Goal: Task Accomplishment & Management: Manage account settings

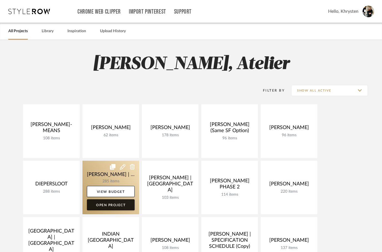
click at [98, 206] on link "Open Project" at bounding box center [111, 205] width 48 height 11
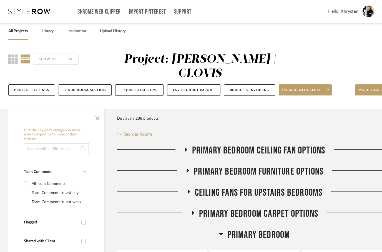
click at [186, 148] on icon at bounding box center [186, 150] width 7 height 4
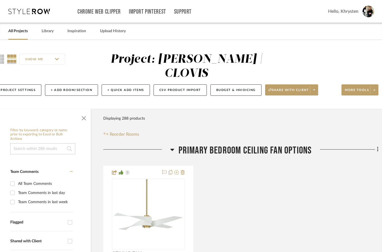
scroll to position [0, 18]
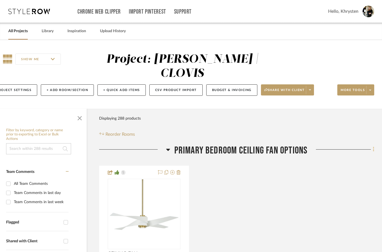
click at [373, 146] on fa-icon at bounding box center [373, 150] width 4 height 9
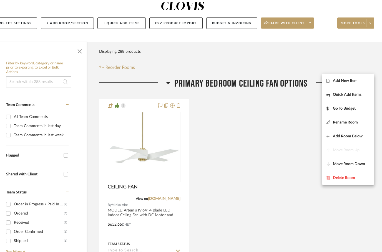
scroll to position [61, 18]
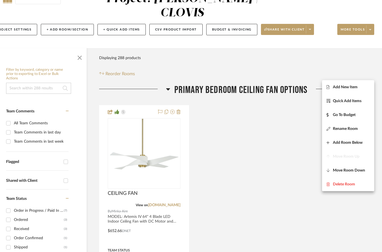
click at [377, 76] on div at bounding box center [191, 126] width 382 height 252
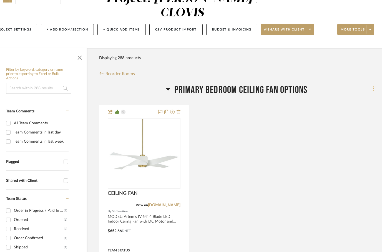
click at [374, 87] on icon at bounding box center [373, 89] width 1 height 5
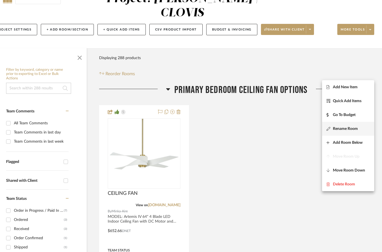
click at [338, 131] on span "Rename Room" at bounding box center [345, 129] width 25 height 5
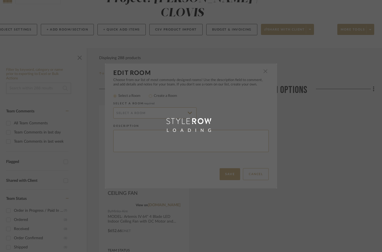
scroll to position [0, 0]
radio input "false"
radio input "true"
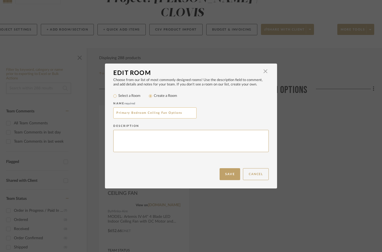
click at [186, 113] on input "Primary Bedroom Ceiling Fan Options" at bounding box center [154, 113] width 83 height 11
type input "Primary Bedroom Ceiling Fan Option"
click at [229, 177] on button "Save" at bounding box center [230, 174] width 21 height 12
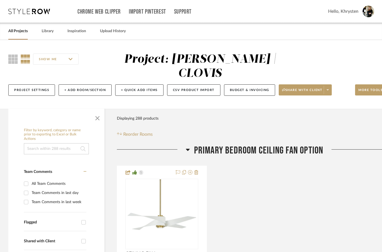
scroll to position [61, 18]
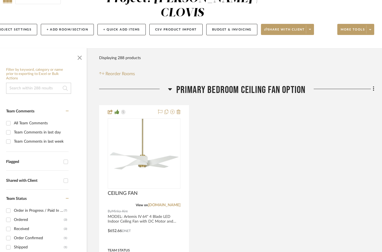
click at [172, 86] on icon at bounding box center [170, 89] width 4 height 7
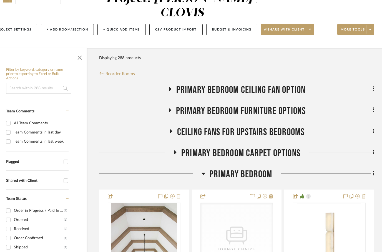
click at [174, 126] on h3 "Ceiling fans for upstairs bedrooms" at bounding box center [237, 132] width 136 height 12
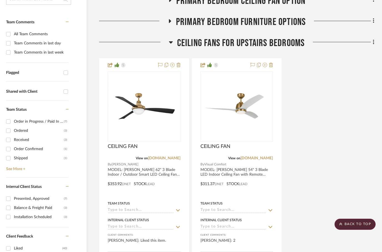
scroll to position [150, 18]
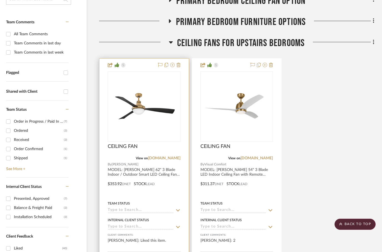
click at [143, 59] on div at bounding box center [143, 180] width 89 height 243
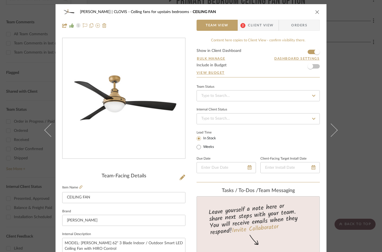
click at [318, 13] on icon "close" at bounding box center [317, 12] width 4 height 4
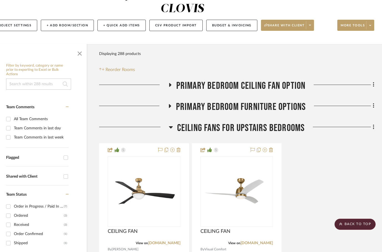
scroll to position [58, 18]
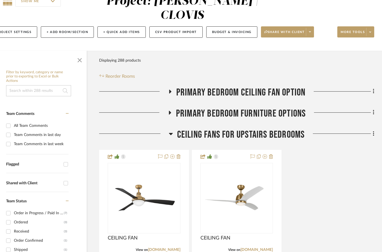
click at [168, 89] on icon at bounding box center [170, 91] width 7 height 4
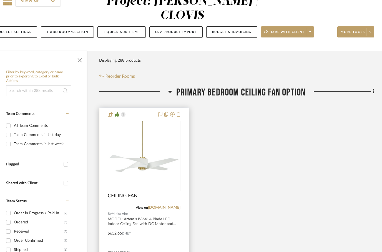
click at [141, 108] on div at bounding box center [143, 229] width 89 height 243
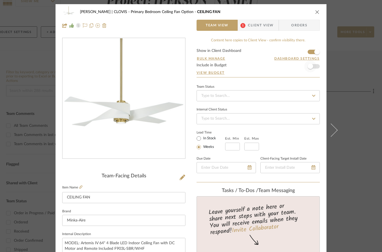
click at [311, 69] on span "button" at bounding box center [311, 66] width 12 height 12
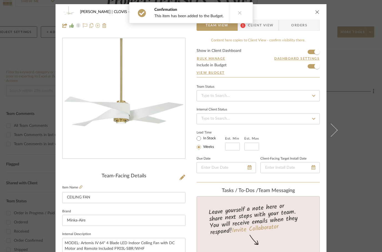
click at [317, 18] on div "[PERSON_NAME] | CLOVIS Primary Bedroom Ceiling Fan Option CEILING FAN Team View…" at bounding box center [191, 18] width 271 height 29
click at [320, 14] on icon "close" at bounding box center [317, 12] width 4 height 4
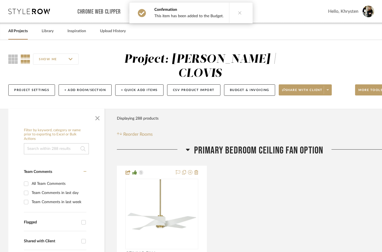
scroll to position [58, 18]
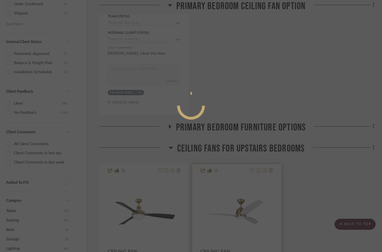
scroll to position [0, 0]
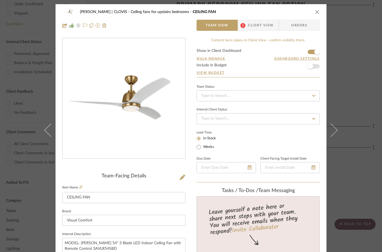
click at [313, 68] on span "button" at bounding box center [311, 66] width 12 height 12
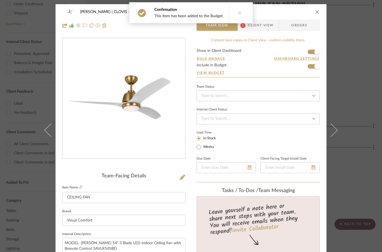
click at [317, 8] on div "[PERSON_NAME] | CLOVIS Ceiling fans for upstairs bedrooms CEILING FAN" at bounding box center [191, 11] width 258 height 11
click at [318, 13] on icon "close" at bounding box center [317, 12] width 4 height 4
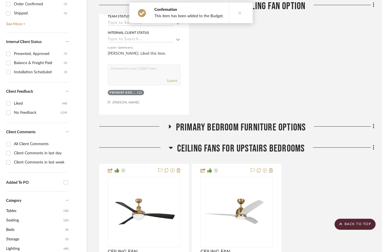
scroll to position [295, 18]
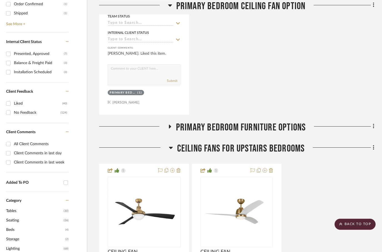
click at [173, 124] on icon at bounding box center [169, 126] width 7 height 4
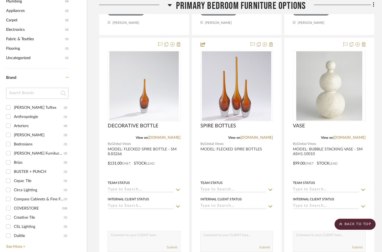
scroll to position [647, 18]
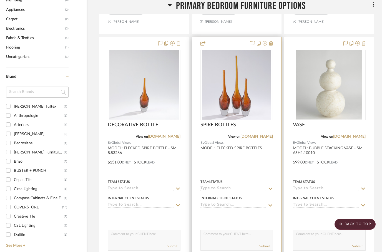
click at [250, 156] on div at bounding box center [236, 158] width 89 height 243
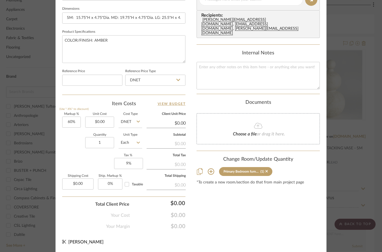
scroll to position [265, 0]
type input "$426.00"
type input "0.00"
type input "$68.16"
click at [255, 203] on div "Content here copies to Client View - confirm visibility there. Show in Client D…" at bounding box center [258, 1] width 123 height 457
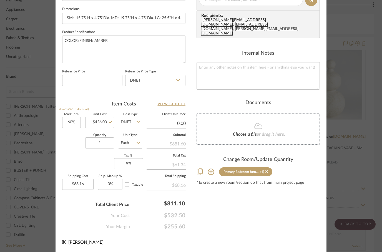
type input "$0.00"
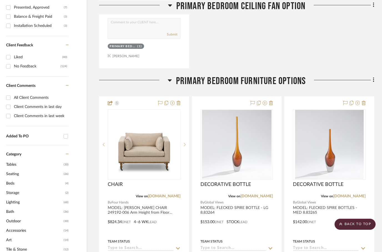
scroll to position [269, 18]
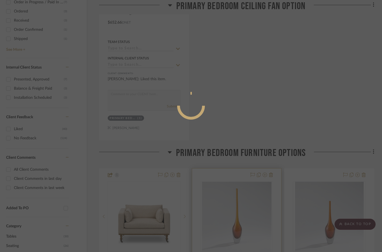
scroll to position [0, 0]
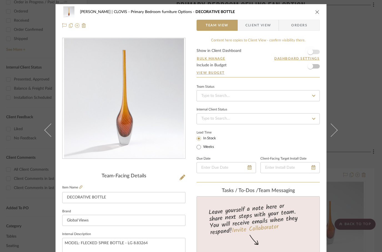
click at [310, 54] on span "button" at bounding box center [311, 52] width 6 height 6
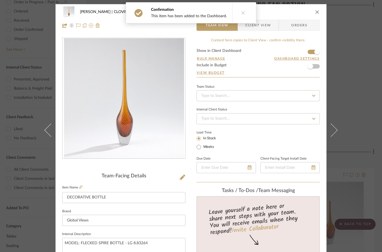
click at [316, 13] on icon "close" at bounding box center [317, 12] width 4 height 4
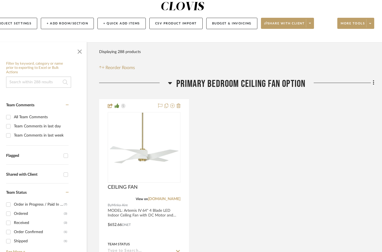
scroll to position [64, 18]
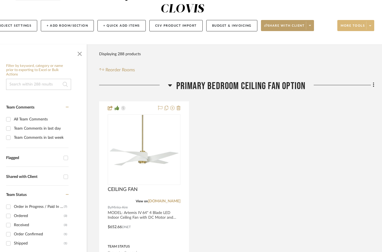
click at [350, 24] on span "More tools" at bounding box center [353, 28] width 24 height 8
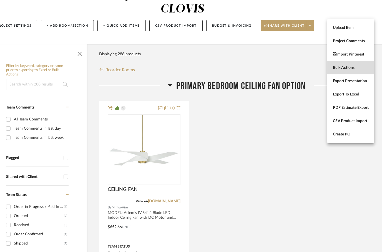
click at [338, 67] on span "Bulk Actions" at bounding box center [351, 68] width 36 height 5
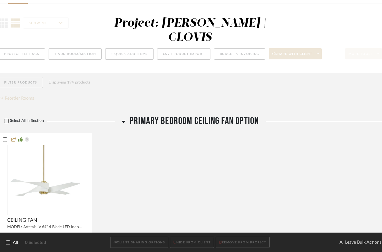
scroll to position [0, 0]
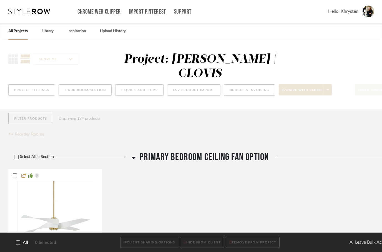
click at [16, 245] on div at bounding box center [18, 243] width 4 height 4
checkbox input "true"
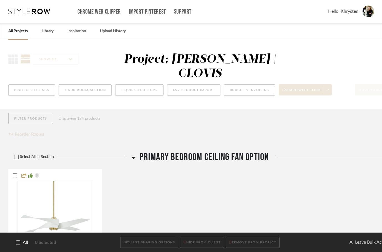
checkbox input "true"
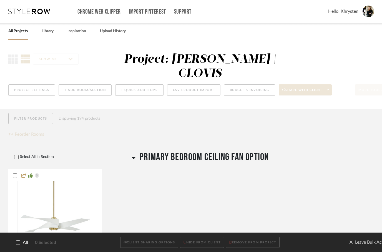
checkbox input "true"
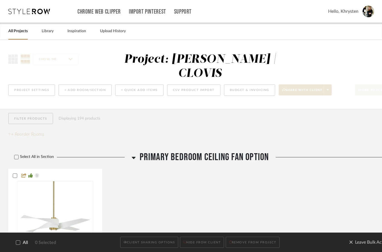
checkbox input "true"
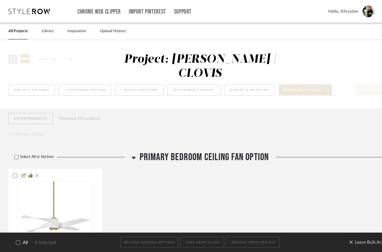
checkbox input "true"
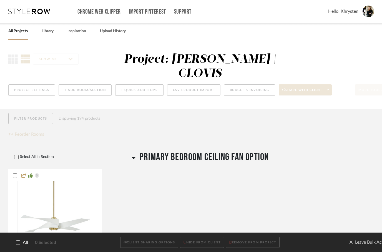
checkbox input "true"
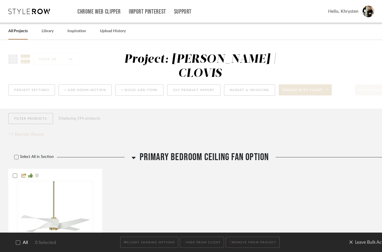
checkbox input "true"
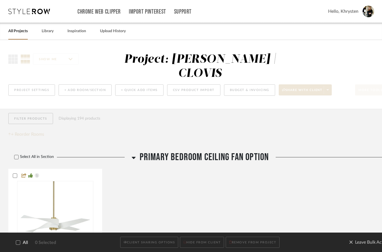
checkbox input "true"
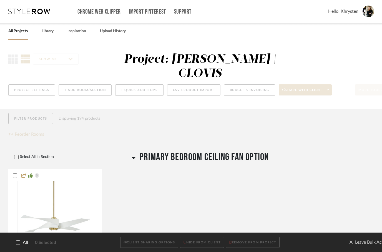
checkbox input "true"
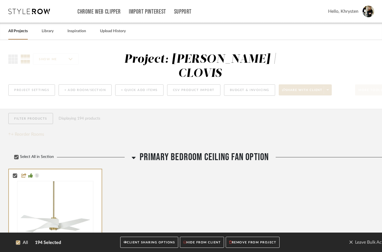
click at [125, 239] on button "CLIENT SHARING OPTIONS" at bounding box center [149, 242] width 58 height 11
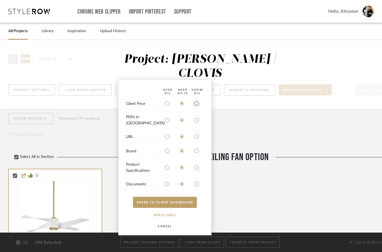
click at [196, 106] on input "radio" at bounding box center [196, 103] width 9 height 9
radio input "true"
click at [197, 119] on input "radio" at bounding box center [196, 120] width 9 height 9
radio input "true"
click at [196, 169] on input "radio" at bounding box center [196, 167] width 9 height 9
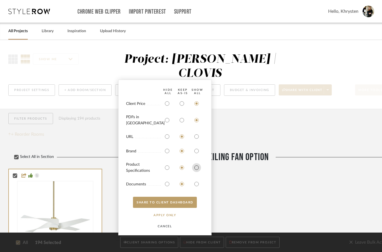
radio input "true"
click at [196, 183] on input "radio" at bounding box center [196, 184] width 9 height 9
radio input "true"
click at [186, 203] on button "SHARE TO CLIENT Dashboard" at bounding box center [165, 202] width 64 height 11
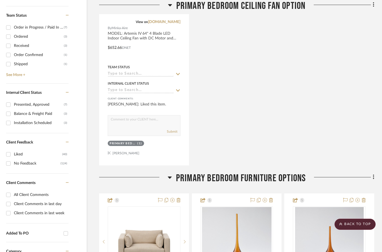
scroll to position [244, 18]
click at [374, 173] on fa-icon at bounding box center [373, 177] width 4 height 9
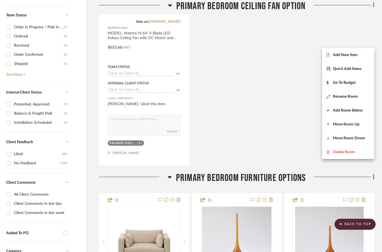
click at [271, 104] on div at bounding box center [191, 126] width 382 height 252
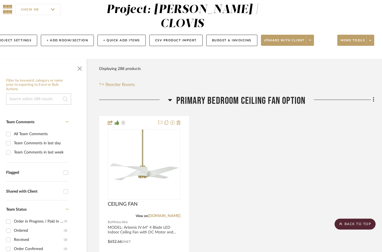
scroll to position [0, 18]
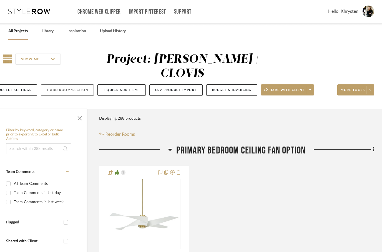
click at [71, 84] on button "+ Add Room/Section" at bounding box center [67, 89] width 53 height 11
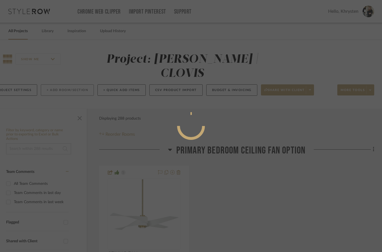
scroll to position [0, 0]
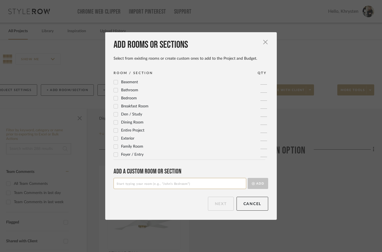
click at [125, 179] on input at bounding box center [180, 183] width 133 height 11
type input "Primary Bedroom Area Rug, Art & Accessories"
click at [261, 188] on button "Add" at bounding box center [258, 183] width 21 height 11
click at [221, 205] on button "Next" at bounding box center [221, 204] width 26 height 14
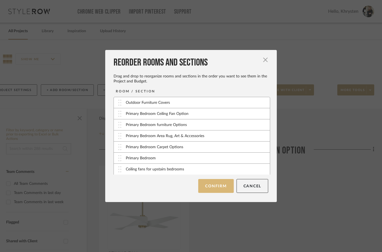
click at [213, 188] on button "Confirm" at bounding box center [215, 186] width 35 height 14
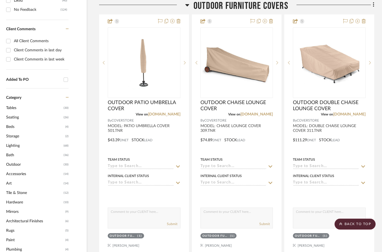
scroll to position [398, 18]
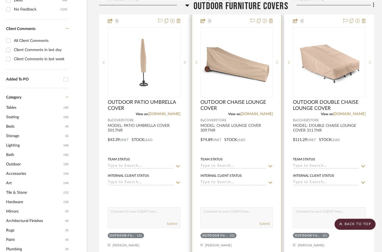
click at [251, 228] on div at bounding box center [236, 135] width 89 height 243
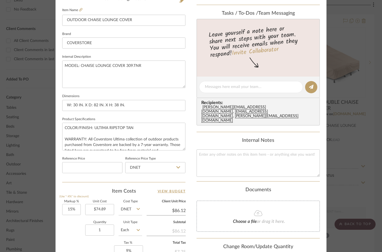
scroll to position [178, 0]
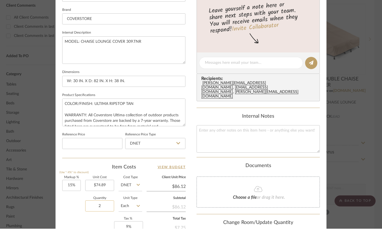
type input "2"
type input "9"
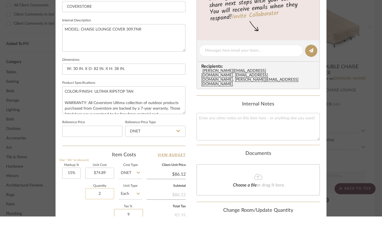
scroll to position [179, 0]
type input "$17.22"
click at [75, 220] on div "Quantity 2 Unit Type Each" at bounding box center [102, 230] width 80 height 20
type input "9%"
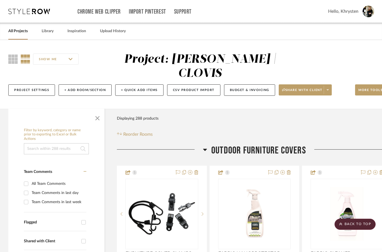
scroll to position [398, 18]
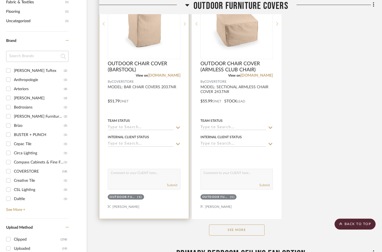
click at [168, 189] on div at bounding box center [143, 97] width 89 height 243
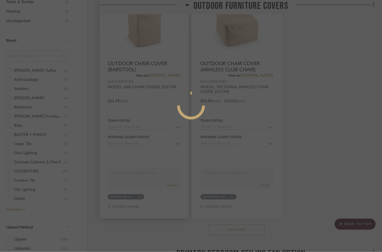
scroll to position [0, 0]
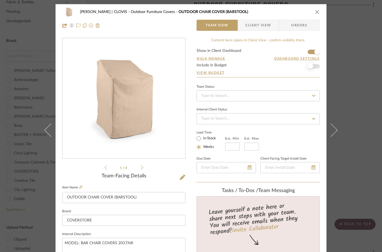
click at [314, 67] on span "button" at bounding box center [311, 66] width 12 height 12
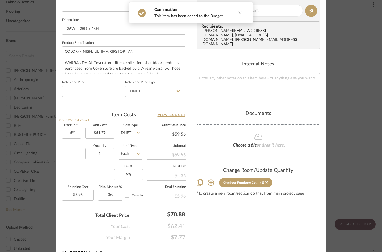
type input "5.96"
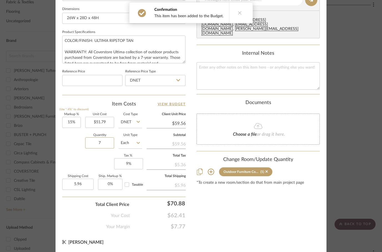
type input "7"
click at [71, 158] on div "Markup % (Use "-X%" to discount) 15% Unit Cost $51.79 Cost Type DNET Client Uni…" at bounding box center [123, 153] width 123 height 81
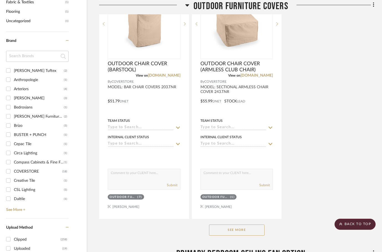
scroll to position [683, 18]
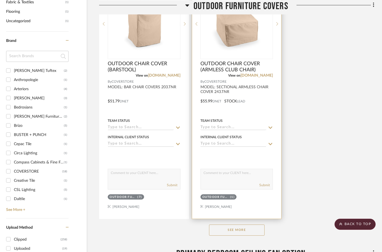
click at [244, 150] on div at bounding box center [236, 97] width 89 height 243
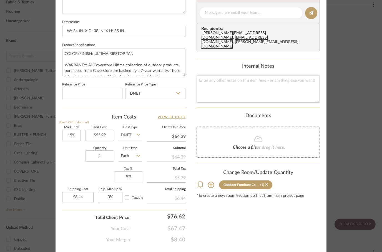
scroll to position [252, 0]
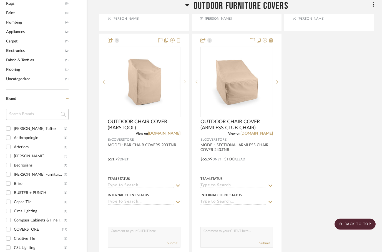
scroll to position [621, 18]
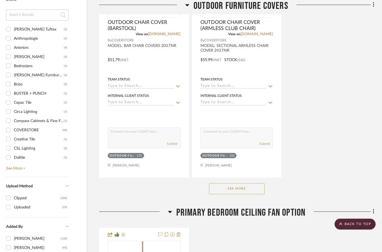
click at [228, 184] on button "See More" at bounding box center [237, 189] width 56 height 11
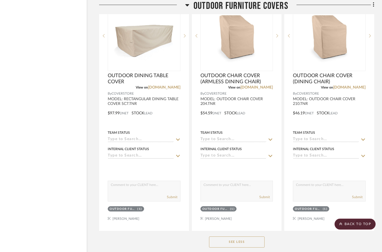
scroll to position [1411, 18]
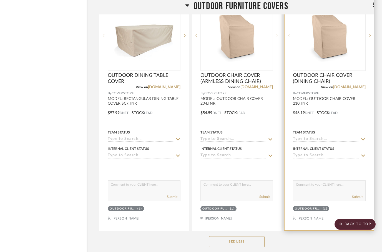
click at [348, 205] on div at bounding box center [329, 108] width 89 height 243
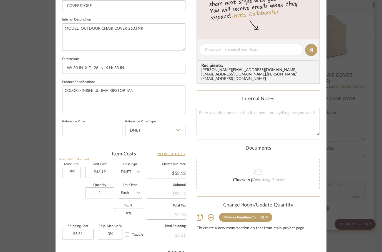
scroll to position [225, 0]
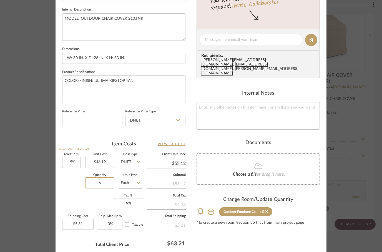
type input "6"
click at [74, 195] on div "Markup % (Use "-X%" to discount) 15% Unit Cost $46.19 Cost Type DNET Client Uni…" at bounding box center [123, 193] width 123 height 81
type input "$31.87"
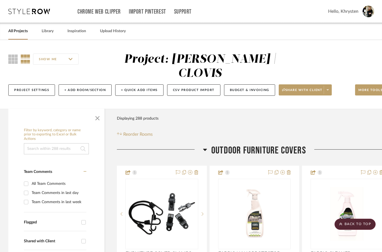
scroll to position [1411, 18]
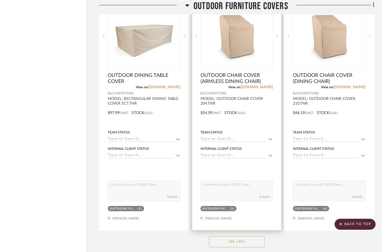
click at [237, 161] on div at bounding box center [236, 108] width 89 height 243
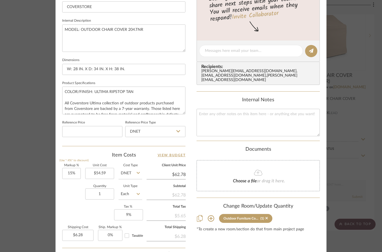
scroll to position [219, 0]
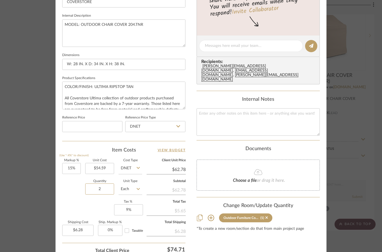
type input "2"
click at [75, 196] on div "Quantity 2 Unit Type Each" at bounding box center [102, 190] width 80 height 20
type input "$12.56"
click at [71, 198] on div "Quantity 2 Unit Type Each" at bounding box center [102, 190] width 80 height 20
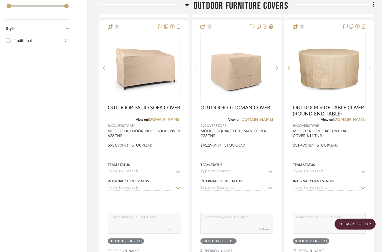
scroll to position [1132, 18]
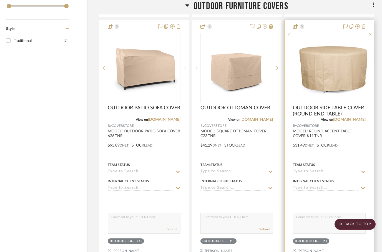
click at [0, 0] on img at bounding box center [0, 0] width 0 height 0
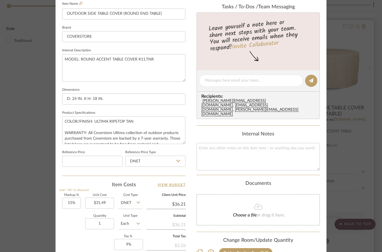
scroll to position [184, 0]
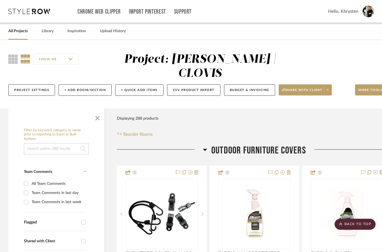
scroll to position [1132, 18]
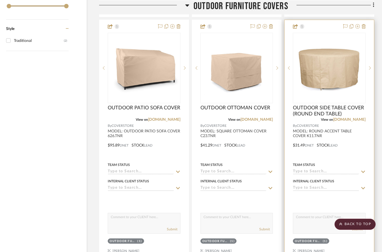
click at [336, 237] on div at bounding box center [329, 141] width 89 height 243
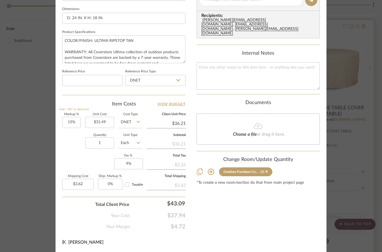
scroll to position [265, 0]
type input "9"
click at [73, 155] on div "Markup % (Use "-X%" to discount) 15% Unit Cost $31.49 Cost Type DNET Client Uni…" at bounding box center [123, 153] width 123 height 81
type input "$32.59"
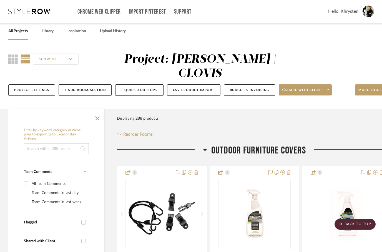
scroll to position [1132, 18]
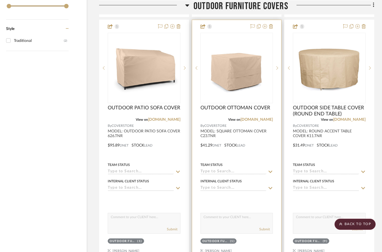
click at [247, 194] on div at bounding box center [237, 199] width 73 height 11
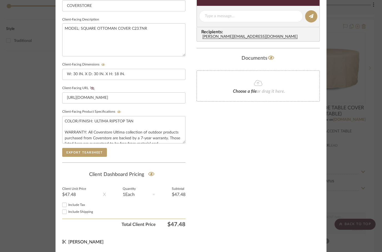
scroll to position [215, 0]
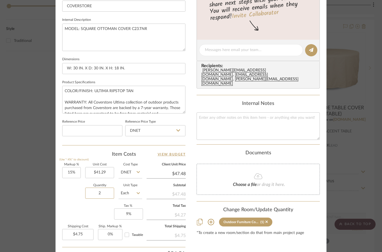
type input "2"
click at [73, 190] on div "Quantity 2 Unit Type Each" at bounding box center [102, 194] width 80 height 20
type input "$9.50"
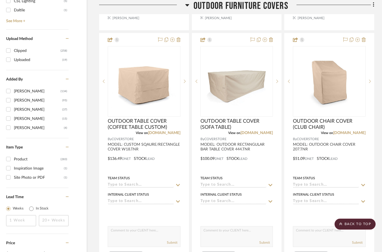
scroll to position [872, 18]
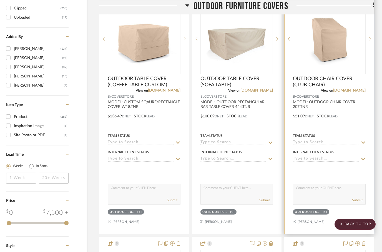
click at [323, 203] on div at bounding box center [329, 112] width 89 height 243
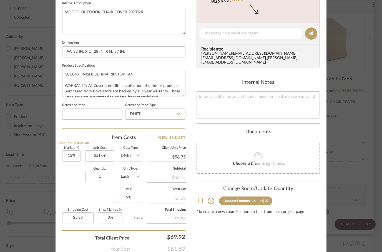
scroll to position [232, 0]
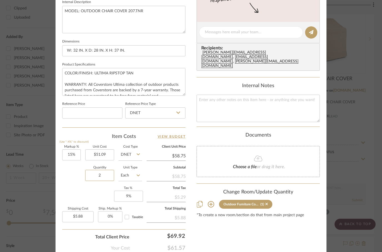
type input "2"
click at [75, 189] on div "Markup % (Use "-X%" to discount) 15% Unit Cost $51.09 Cost Type DNET Client Uni…" at bounding box center [123, 186] width 123 height 81
type input "$11.75"
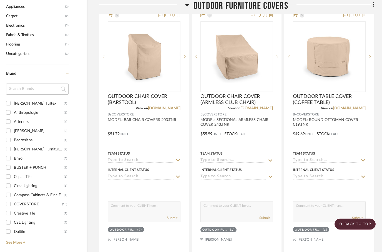
scroll to position [651, 18]
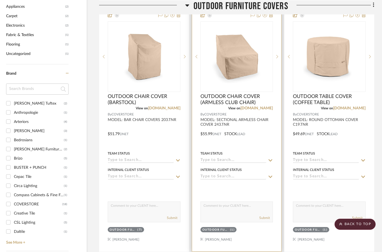
click at [255, 224] on div at bounding box center [236, 130] width 89 height 243
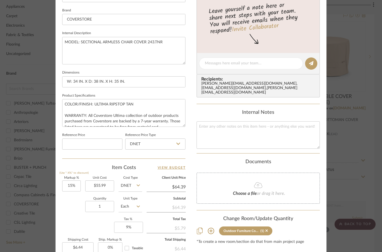
scroll to position [204, 0]
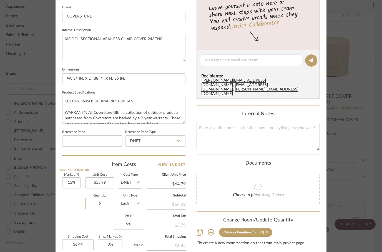
type input "6"
click at [65, 201] on div "Quantity 6 Unit Type Each" at bounding box center [102, 205] width 80 height 20
type input "$38.63"
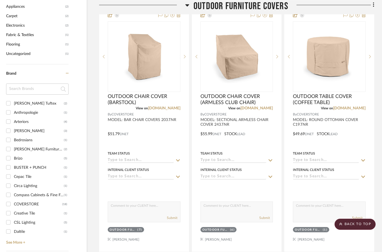
scroll to position [651, 18]
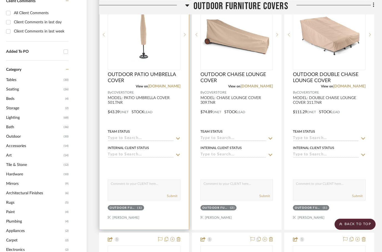
click at [162, 202] on div at bounding box center [143, 108] width 89 height 243
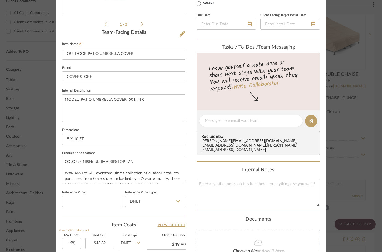
scroll to position [152, 0]
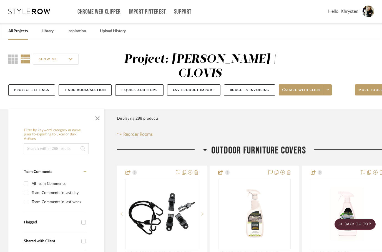
scroll to position [426, 18]
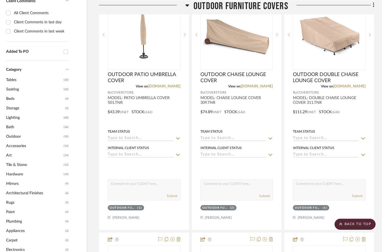
click at [187, 7] on icon at bounding box center [187, 5] width 4 height 7
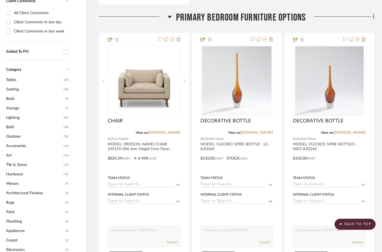
click at [170, 13] on icon at bounding box center [170, 16] width 4 height 7
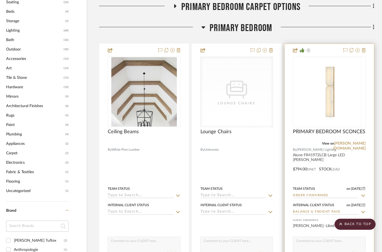
click at [328, 44] on div at bounding box center [329, 165] width 89 height 243
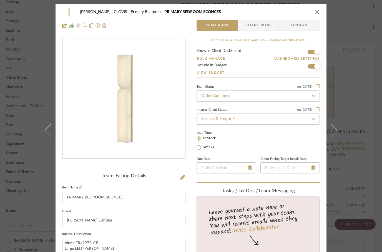
click at [314, 67] on span "button" at bounding box center [317, 66] width 12 height 12
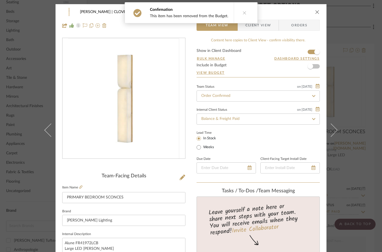
click at [318, 9] on button "close" at bounding box center [317, 11] width 5 height 5
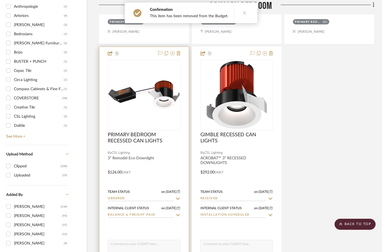
click at [136, 47] on div at bounding box center [143, 168] width 89 height 243
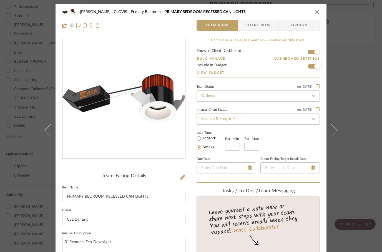
click at [314, 62] on span "button" at bounding box center [317, 66] width 12 height 12
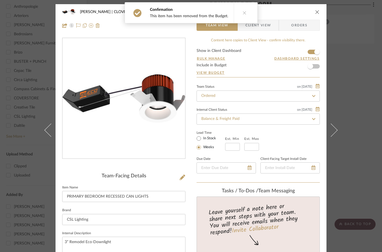
click at [319, 14] on icon "close" at bounding box center [317, 12] width 4 height 4
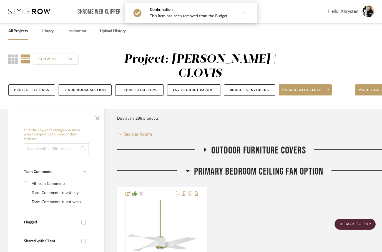
scroll to position [757, 18]
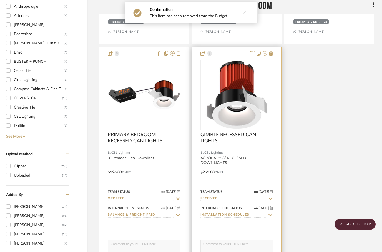
click at [228, 47] on div at bounding box center [236, 168] width 89 height 243
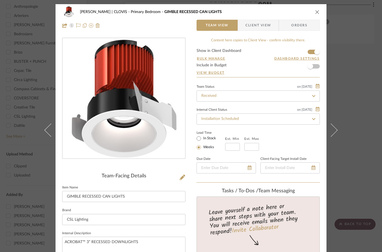
click at [318, 12] on icon "close" at bounding box center [317, 12] width 4 height 4
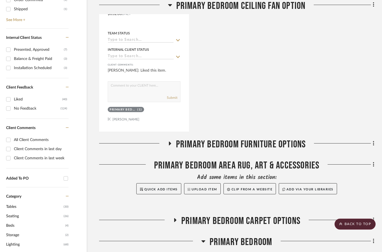
scroll to position [299, 18]
click at [170, 141] on icon at bounding box center [169, 143] width 7 height 4
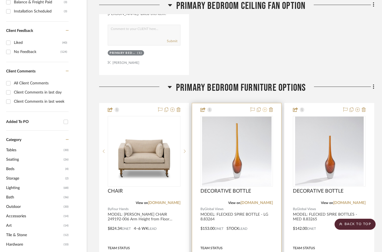
click at [267, 108] on icon at bounding box center [265, 110] width 4 height 4
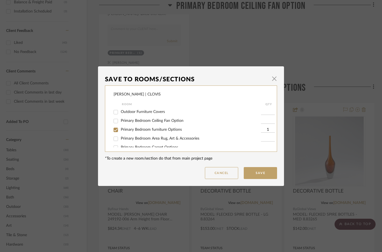
click at [116, 141] on input "Primary Bedroom Area Rug, Art & Accessories" at bounding box center [115, 139] width 9 height 9
checkbox input "true"
type input "1"
click at [117, 127] on input "Primary Bedroom furniture Options" at bounding box center [115, 130] width 9 height 9
checkbox input "false"
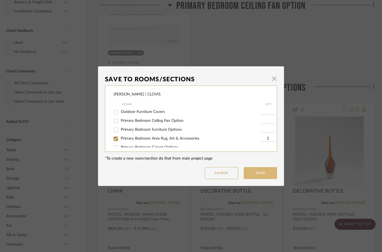
click at [255, 174] on button "Save" at bounding box center [260, 173] width 33 height 12
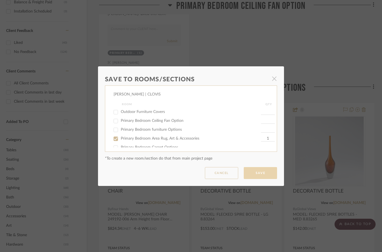
scroll to position [356, 18]
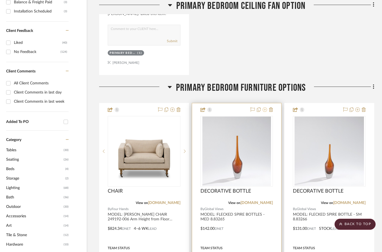
click at [265, 108] on icon at bounding box center [265, 110] width 4 height 4
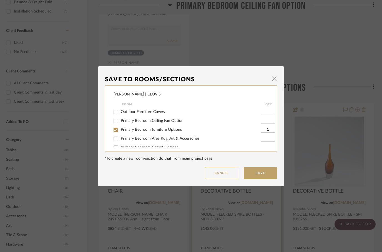
scroll to position [0, 0]
click at [116, 130] on input "Primary Bedroom furniture Options" at bounding box center [115, 130] width 9 height 9
checkbox input "false"
click at [115, 140] on input "Primary Bedroom Area Rug, Art & Accessories" at bounding box center [115, 139] width 9 height 9
checkbox input "true"
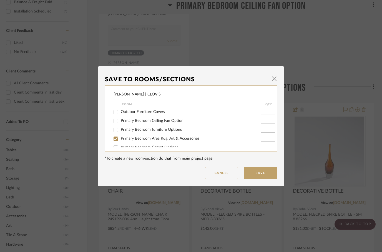
type input "1"
click at [265, 175] on button "Save" at bounding box center [260, 173] width 33 height 12
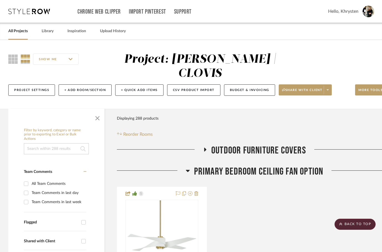
scroll to position [356, 18]
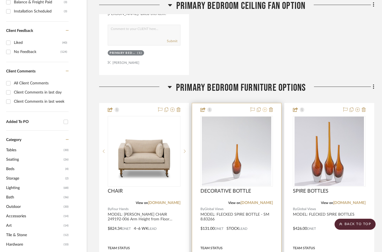
click at [265, 108] on icon at bounding box center [265, 110] width 4 height 4
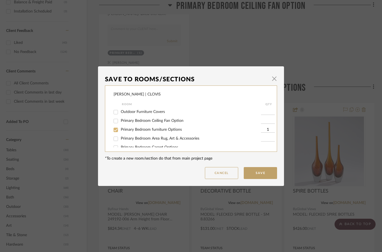
click at [116, 128] on input "Primary Bedroom furniture Options" at bounding box center [115, 130] width 9 height 9
checkbox input "false"
click at [115, 139] on input "Primary Bedroom Area Rug, Art & Accessories" at bounding box center [115, 139] width 9 height 9
checkbox input "true"
type input "1"
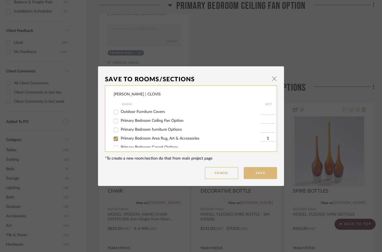
click at [262, 172] on button "Save" at bounding box center [260, 173] width 33 height 12
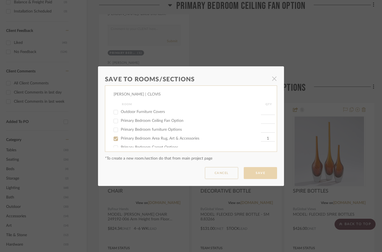
scroll to position [356, 18]
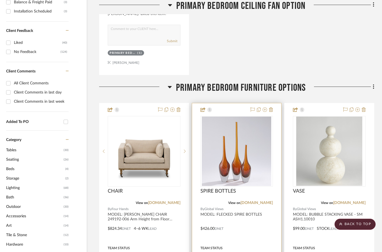
click at [268, 103] on div at bounding box center [236, 224] width 89 height 243
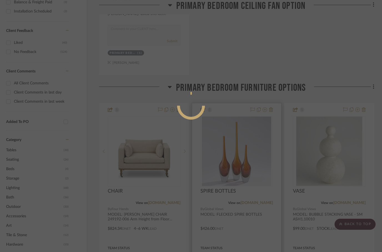
scroll to position [0, 0]
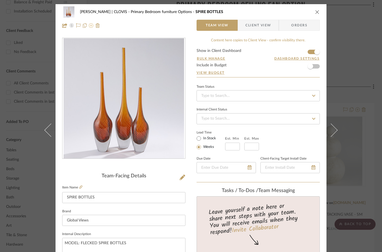
click at [91, 27] on icon at bounding box center [91, 25] width 4 height 4
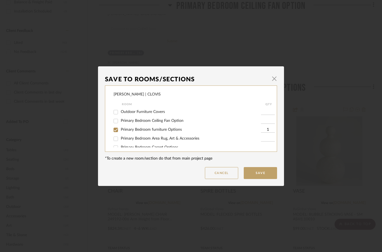
click at [116, 142] on input "Primary Bedroom Area Rug, Art & Accessories" at bounding box center [115, 139] width 9 height 9
checkbox input "true"
type input "1"
click at [115, 129] on input "Primary Bedroom furniture Options" at bounding box center [115, 130] width 9 height 9
checkbox input "false"
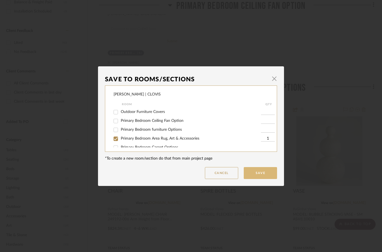
click at [259, 172] on button "Save" at bounding box center [260, 173] width 33 height 12
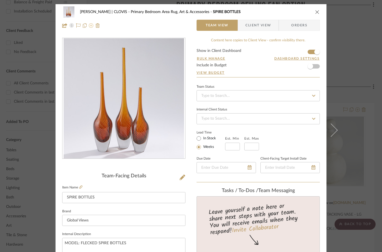
click at [93, 26] on icon at bounding box center [91, 25] width 4 height 4
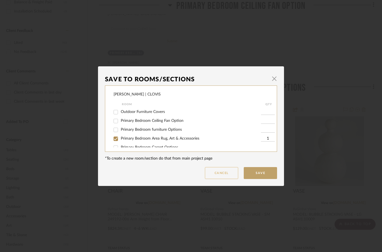
click at [219, 175] on button "Cancel" at bounding box center [221, 173] width 33 height 12
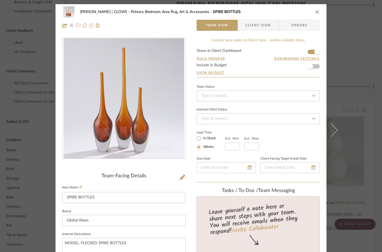
click at [315, 13] on button "close" at bounding box center [317, 11] width 5 height 5
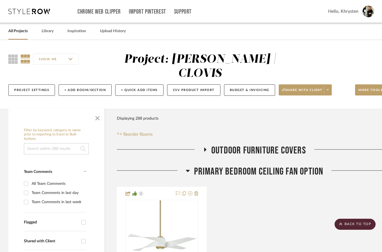
scroll to position [356, 18]
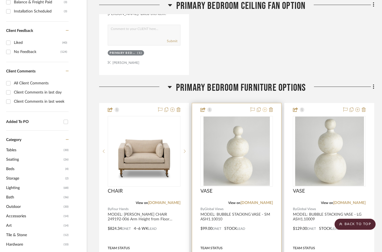
click at [265, 108] on icon at bounding box center [265, 110] width 4 height 4
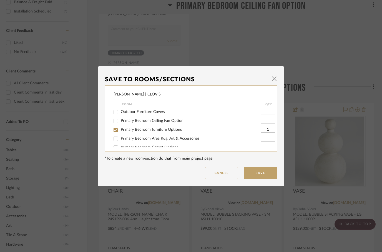
click at [116, 140] on input "Primary Bedroom Area Rug, Art & Accessories" at bounding box center [115, 139] width 9 height 9
checkbox input "true"
type input "1"
click at [115, 131] on input "Primary Bedroom furniture Options" at bounding box center [115, 130] width 9 height 9
checkbox input "false"
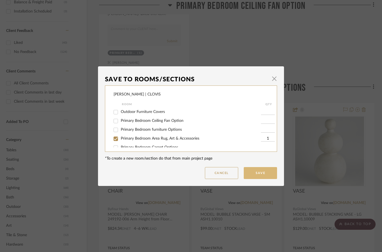
click at [258, 171] on button "Save" at bounding box center [260, 173] width 33 height 12
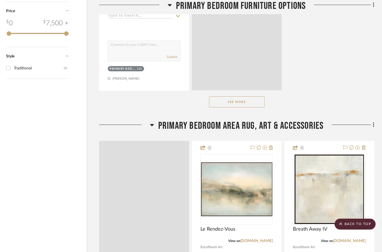
scroll to position [1107, 18]
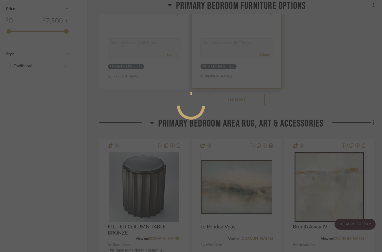
scroll to position [0, 0]
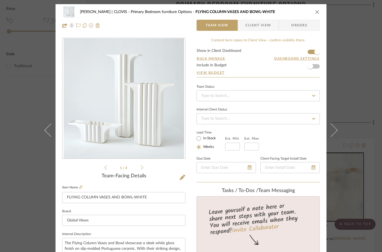
click at [318, 12] on icon "close" at bounding box center [317, 12] width 4 height 4
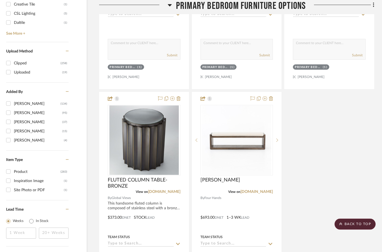
scroll to position [853, 18]
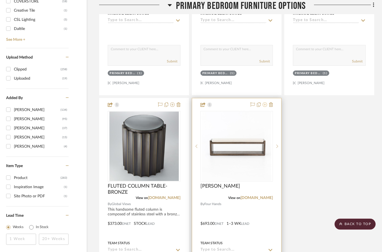
click at [265, 103] on icon at bounding box center [265, 105] width 4 height 4
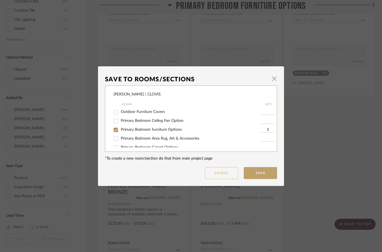
click at [216, 174] on button "Cancel" at bounding box center [221, 173] width 33 height 12
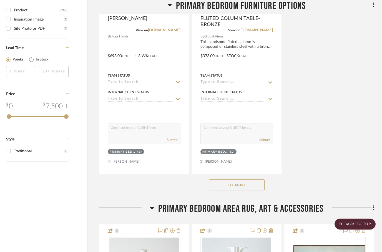
scroll to position [1034, 18]
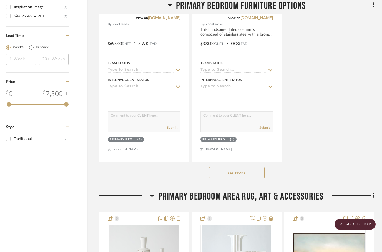
click at [228, 167] on button "See More" at bounding box center [237, 172] width 56 height 11
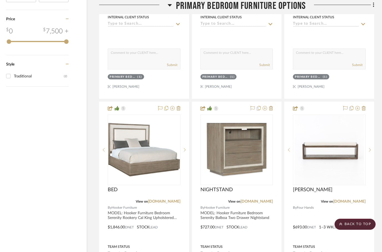
scroll to position [1097, 18]
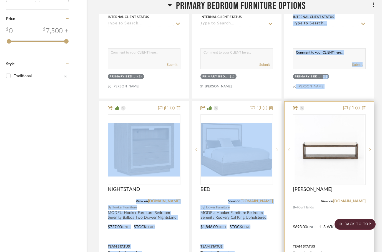
click at [0, 0] on img at bounding box center [0, 0] width 0 height 0
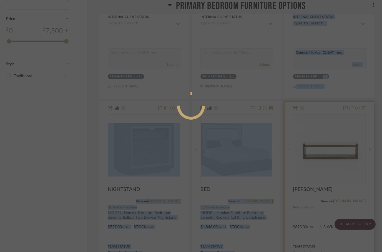
scroll to position [0, 0]
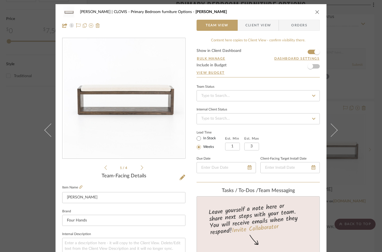
click at [317, 13] on icon "close" at bounding box center [317, 12] width 4 height 4
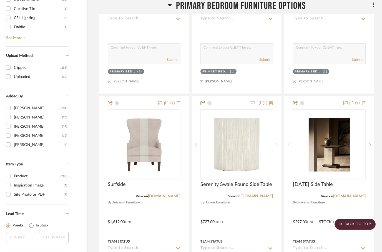
scroll to position [855, 18]
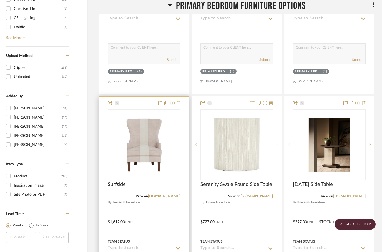
click at [180, 101] on icon at bounding box center [179, 103] width 4 height 4
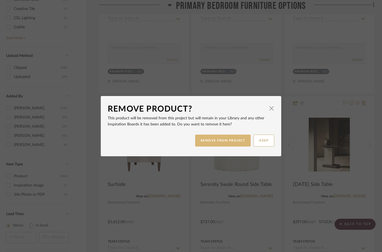
click at [223, 139] on button "REMOVE FROM PROJECT" at bounding box center [223, 141] width 56 height 12
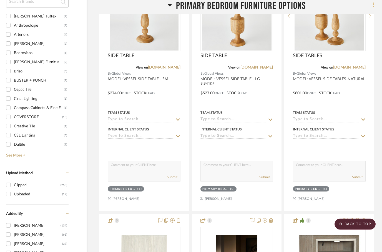
scroll to position [738, 18]
click at [372, 6] on fa-icon at bounding box center [373, 5] width 4 height 9
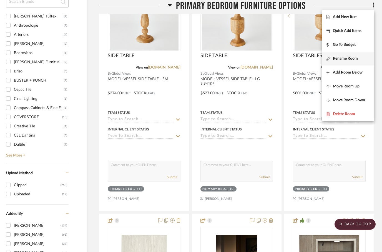
click at [333, 63] on button "Rename Room" at bounding box center [348, 59] width 52 height 14
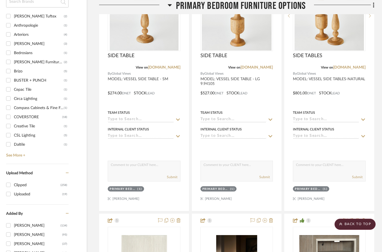
scroll to position [0, 0]
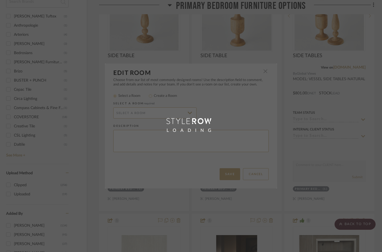
radio input "false"
radio input "true"
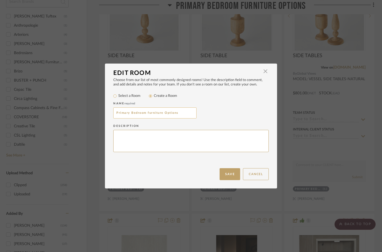
click at [156, 116] on input "Primary Bedroom furniture Options" at bounding box center [154, 113] width 83 height 11
type input "Primary Bedroom furniture Options for alcove"
click at [230, 173] on button "Save" at bounding box center [230, 174] width 21 height 12
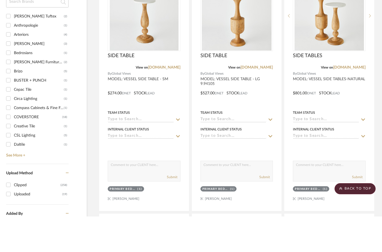
scroll to position [738, 18]
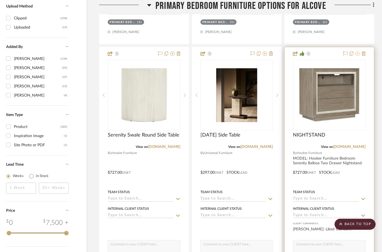
click at [358, 51] on icon at bounding box center [358, 53] width 4 height 4
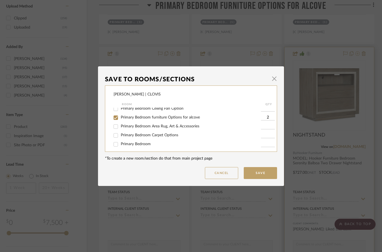
scroll to position [16, 0]
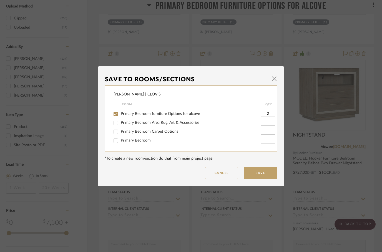
click at [116, 142] on input "Primary Bedroom" at bounding box center [115, 140] width 9 height 9
checkbox input "true"
type input "1"
click at [116, 117] on input "Primary Bedroom furniture Options for alcove" at bounding box center [115, 114] width 9 height 9
checkbox input "false"
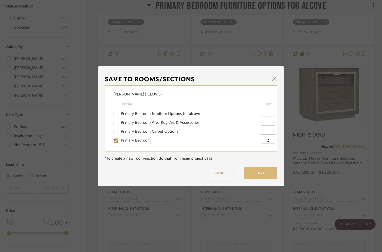
type input "2"
click at [257, 173] on button "Save" at bounding box center [260, 173] width 33 height 12
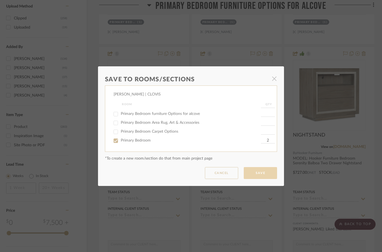
scroll to position [905, 18]
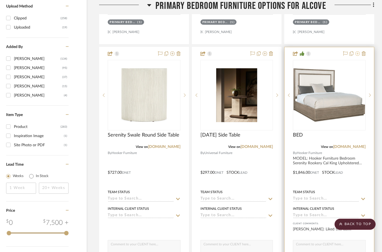
click at [360, 51] on icon at bounding box center [358, 53] width 4 height 4
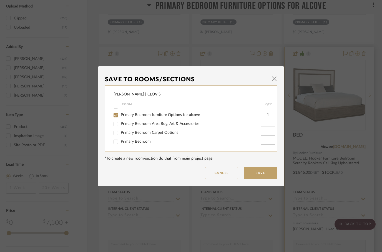
scroll to position [16, 0]
click at [114, 141] on input "Primary Bedroom" at bounding box center [115, 141] width 9 height 9
checkbox input "true"
type input "1"
click at [115, 119] on input "Primary Bedroom furniture Options for alcove" at bounding box center [115, 114] width 9 height 9
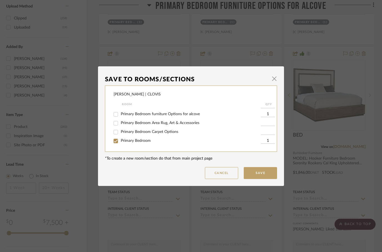
checkbox input "false"
click at [259, 173] on button "Save" at bounding box center [260, 173] width 33 height 12
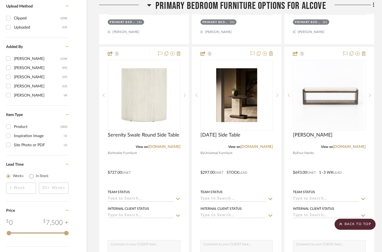
scroll to position [905, 18]
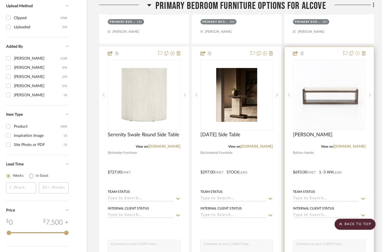
click at [357, 51] on icon at bounding box center [358, 53] width 4 height 4
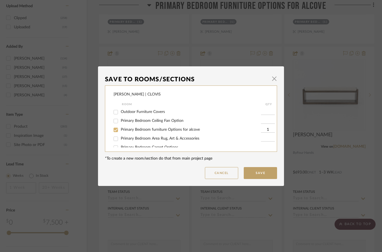
click at [115, 130] on input "Primary Bedroom furniture Options for alcove" at bounding box center [115, 130] width 9 height 9
checkbox input "false"
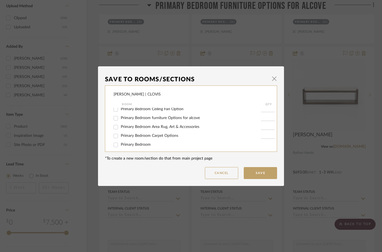
scroll to position [16, 0]
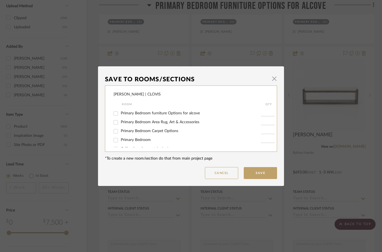
click at [114, 131] on input "Primary Bedroom Carpet Options" at bounding box center [115, 131] width 9 height 9
checkbox input "true"
type input "1"
click at [115, 144] on input "Primary Bedroom" at bounding box center [115, 140] width 9 height 9
checkbox input "true"
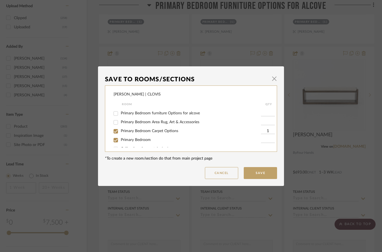
type input "1"
click at [118, 133] on input "Primary Bedroom Carpet Options" at bounding box center [115, 131] width 9 height 9
checkbox input "false"
click at [256, 169] on button "Save" at bounding box center [260, 173] width 33 height 12
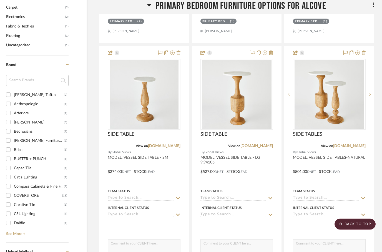
scroll to position [659, 18]
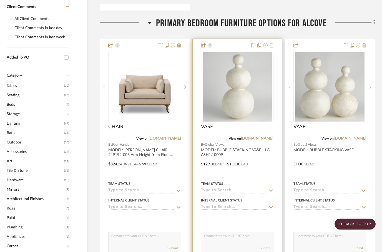
click at [265, 43] on icon at bounding box center [265, 45] width 4 height 4
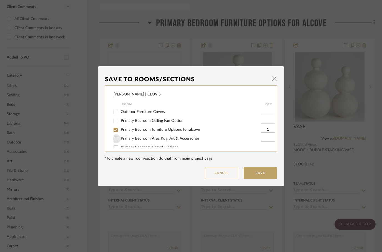
click at [118, 138] on input "Primary Bedroom Area Rug, Art & Accessories" at bounding box center [115, 139] width 9 height 9
checkbox input "true"
type input "1"
click at [114, 131] on input "Primary Bedroom furniture Options for alcove" at bounding box center [115, 130] width 9 height 9
checkbox input "false"
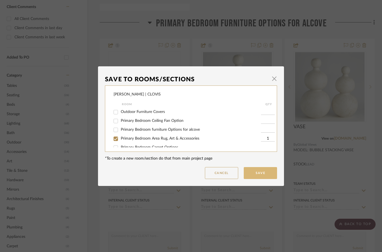
click at [261, 173] on button "Save" at bounding box center [260, 173] width 33 height 12
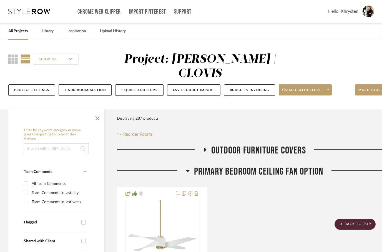
scroll to position [420, 17]
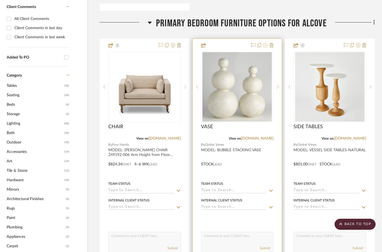
click at [264, 43] on icon at bounding box center [265, 45] width 4 height 4
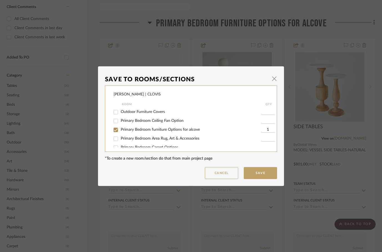
click at [116, 141] on input "Primary Bedroom Area Rug, Art & Accessories" at bounding box center [115, 139] width 9 height 9
checkbox input "true"
type input "1"
click at [115, 131] on input "Primary Bedroom furniture Options for alcove" at bounding box center [115, 130] width 9 height 9
checkbox input "false"
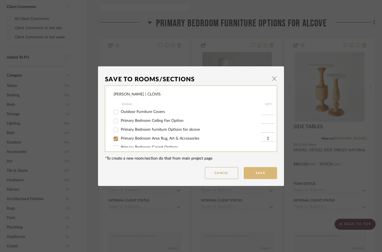
click at [254, 170] on button "Save" at bounding box center [260, 173] width 33 height 12
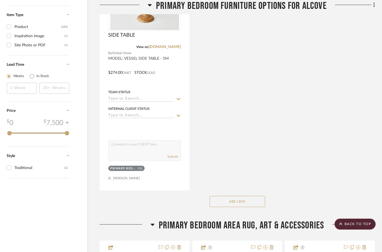
scroll to position [1008, 17]
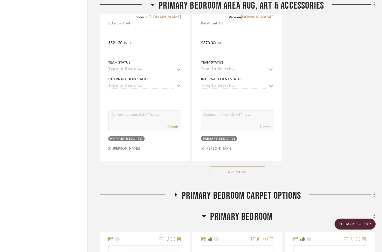
click at [227, 167] on button "See More" at bounding box center [238, 172] width 56 height 11
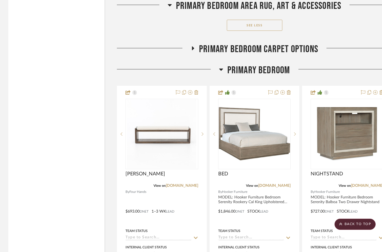
scroll to position [2458, 0]
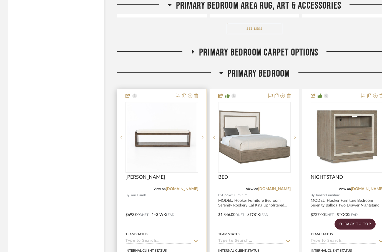
click at [154, 90] on div at bounding box center [161, 211] width 89 height 243
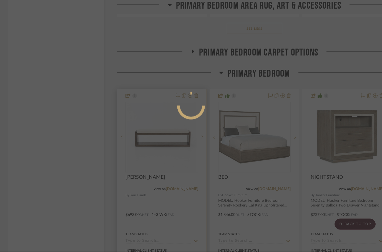
scroll to position [0, 0]
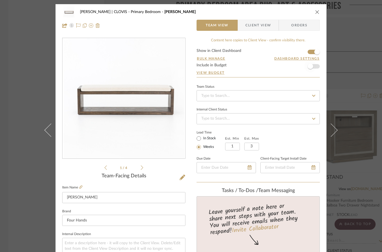
click at [314, 64] on span "button" at bounding box center [311, 66] width 12 height 12
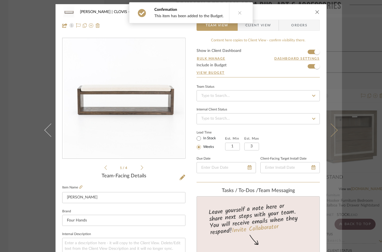
click at [335, 137] on icon at bounding box center [331, 130] width 13 height 13
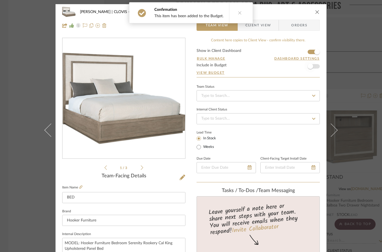
click at [312, 66] on span "button" at bounding box center [311, 67] width 6 height 6
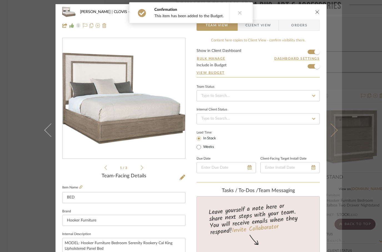
click at [336, 137] on icon at bounding box center [331, 130] width 13 height 13
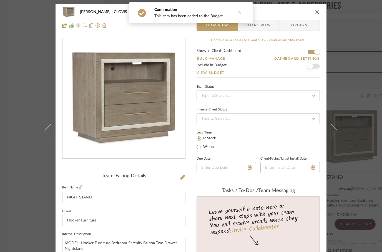
click at [314, 66] on span "button" at bounding box center [311, 66] width 12 height 12
click at [316, 10] on icon "close" at bounding box center [317, 12] width 4 height 4
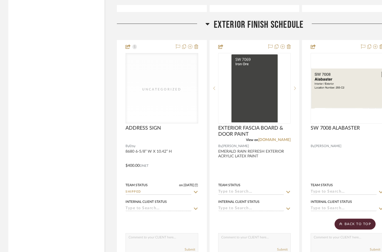
scroll to position [4084, 0]
click at [206, 21] on icon at bounding box center [208, 24] width 4 height 7
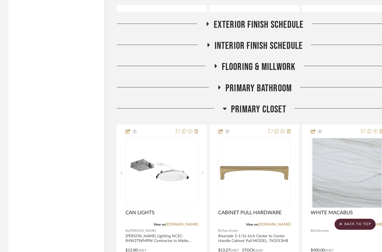
click at [220, 104] on div at bounding box center [170, 111] width 106 height 14
click at [223, 105] on icon at bounding box center [225, 108] width 4 height 7
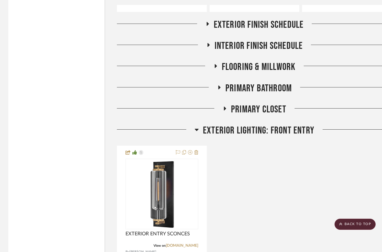
click at [196, 129] on icon at bounding box center [197, 130] width 4 height 2
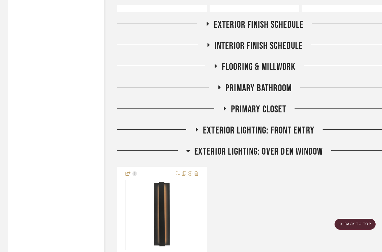
click at [188, 148] on icon at bounding box center [188, 151] width 4 height 7
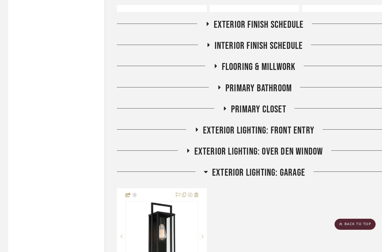
click at [219, 86] on icon at bounding box center [219, 88] width 2 height 4
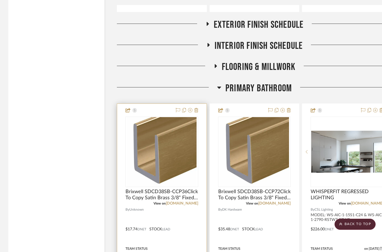
click at [155, 104] on div at bounding box center [161, 225] width 89 height 243
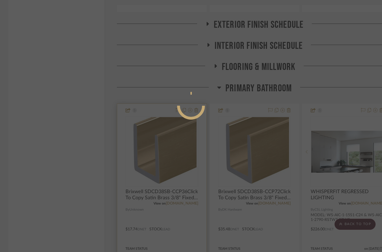
scroll to position [0, 0]
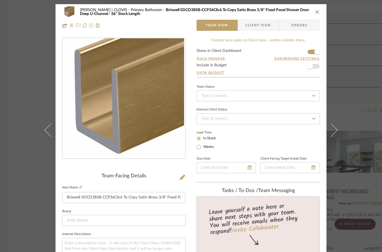
click at [311, 65] on span "button" at bounding box center [311, 67] width 6 height 6
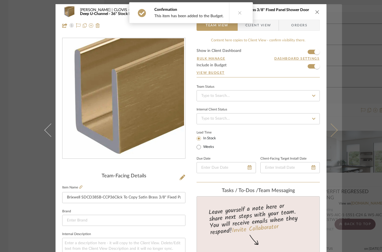
click at [332, 137] on icon at bounding box center [331, 130] width 13 height 13
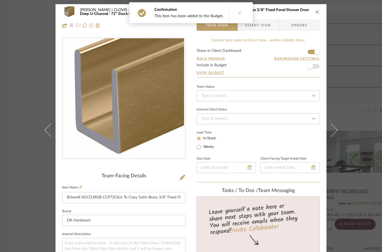
click at [310, 66] on span "button" at bounding box center [311, 67] width 6 height 6
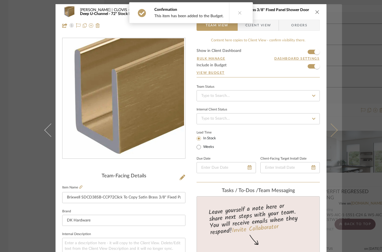
click at [334, 137] on icon at bounding box center [331, 130] width 13 height 13
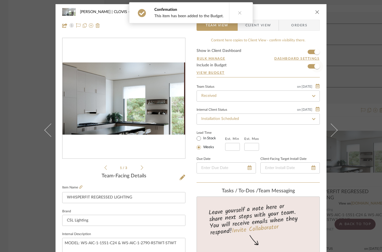
click at [313, 69] on span "button" at bounding box center [317, 66] width 12 height 12
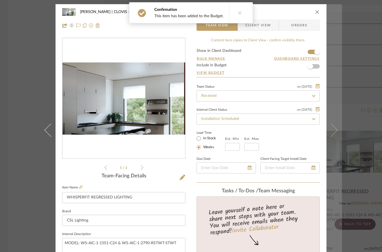
click at [335, 137] on icon at bounding box center [331, 130] width 13 height 13
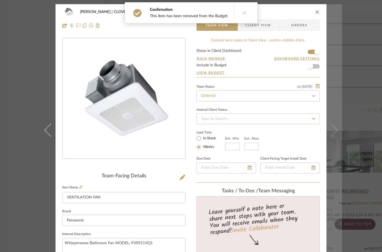
click at [335, 137] on icon at bounding box center [331, 130] width 13 height 13
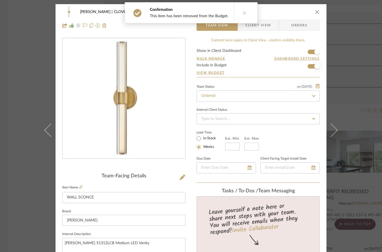
click at [314, 68] on span "button" at bounding box center [317, 66] width 12 height 12
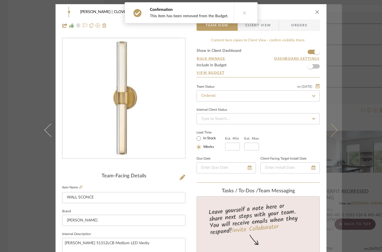
click at [335, 144] on button at bounding box center [335, 130] width 16 height 252
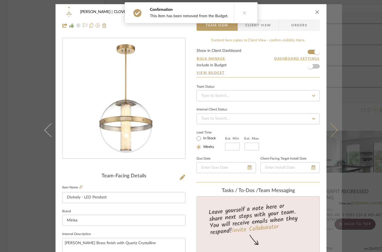
click at [332, 137] on icon at bounding box center [331, 130] width 13 height 13
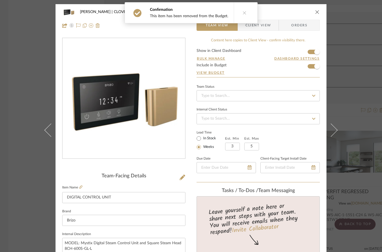
click at [310, 69] on form "Show in Client Dashboard Bulk Manage Dashboard Settings Include in Budget View …" at bounding box center [258, 63] width 123 height 28
click at [312, 64] on span "button" at bounding box center [317, 66] width 12 height 12
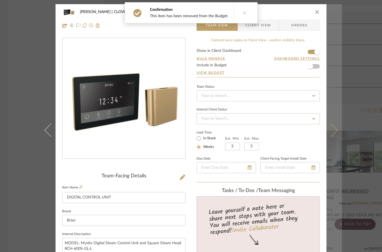
click at [334, 137] on button at bounding box center [335, 130] width 16 height 252
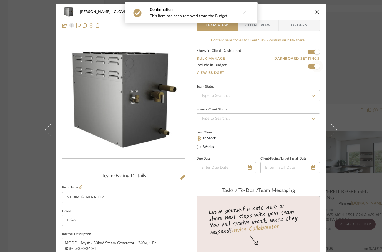
click at [311, 67] on span "button" at bounding box center [317, 66] width 12 height 12
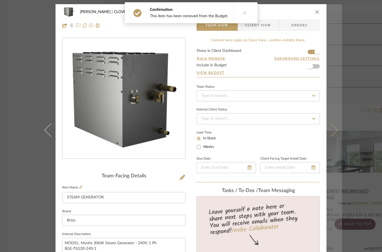
click at [335, 137] on icon at bounding box center [331, 130] width 13 height 13
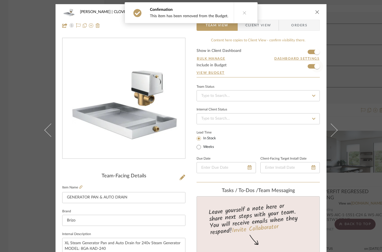
click at [312, 66] on span "button" at bounding box center [317, 66] width 12 height 12
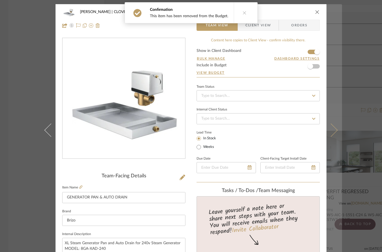
click at [332, 137] on icon at bounding box center [331, 130] width 13 height 13
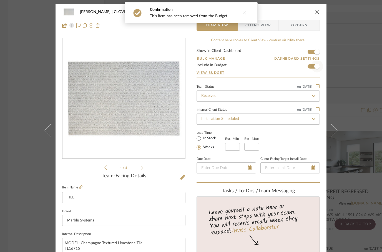
click at [312, 65] on span "button" at bounding box center [317, 66] width 12 height 12
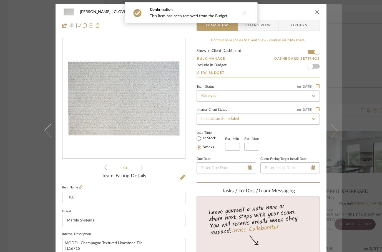
click at [331, 137] on icon at bounding box center [331, 130] width 13 height 13
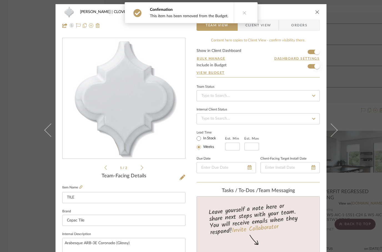
click at [313, 69] on span "button" at bounding box center [317, 66] width 12 height 12
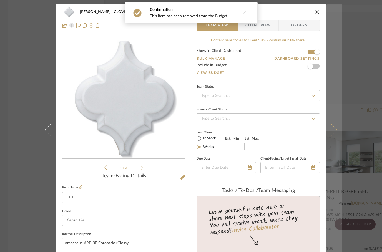
click at [331, 137] on icon at bounding box center [331, 130] width 13 height 13
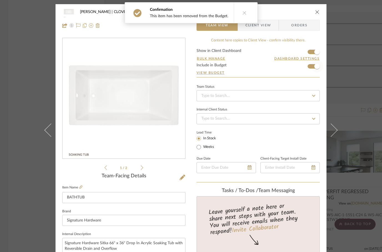
click at [312, 67] on span "button" at bounding box center [317, 66] width 12 height 12
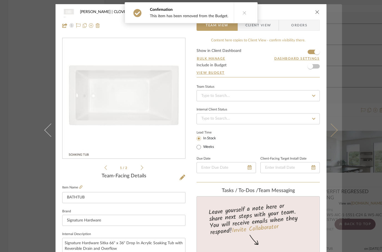
click at [335, 138] on button at bounding box center [335, 130] width 16 height 252
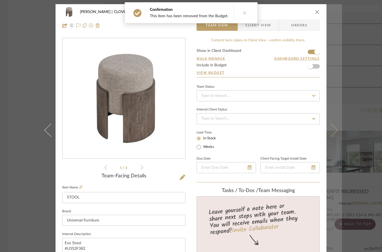
click at [335, 137] on icon at bounding box center [331, 130] width 13 height 13
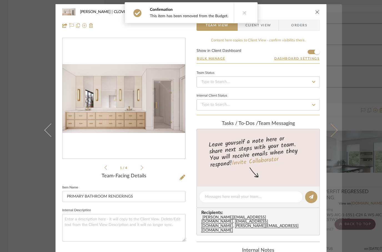
click at [334, 137] on icon at bounding box center [331, 130] width 13 height 13
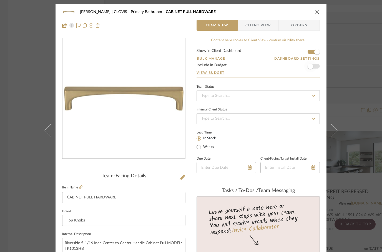
click at [308, 64] on span "button" at bounding box center [311, 66] width 12 height 12
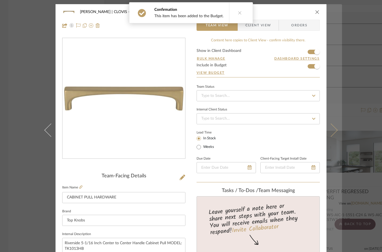
click at [332, 137] on icon at bounding box center [331, 130] width 13 height 13
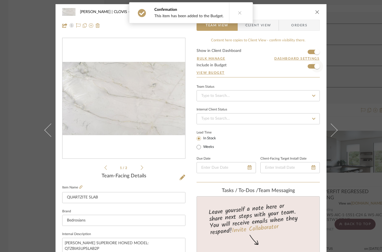
click at [312, 66] on span "button" at bounding box center [317, 66] width 12 height 12
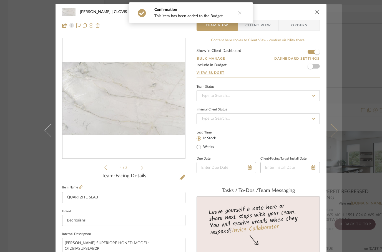
click at [336, 137] on icon at bounding box center [331, 130] width 13 height 13
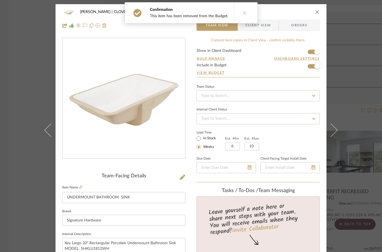
click at [313, 66] on span "button" at bounding box center [317, 66] width 12 height 12
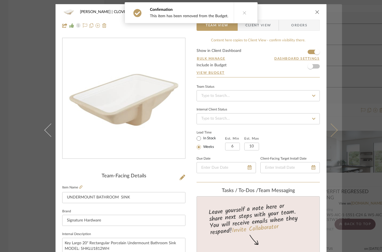
click at [332, 137] on icon at bounding box center [331, 130] width 13 height 13
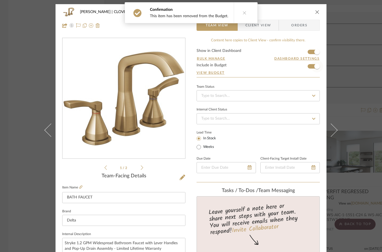
click at [314, 65] on span "button" at bounding box center [317, 66] width 12 height 12
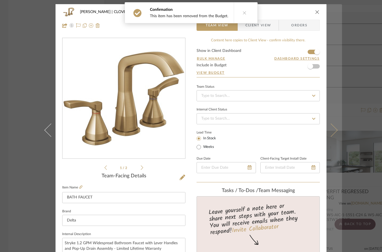
click at [333, 137] on icon at bounding box center [331, 130] width 13 height 13
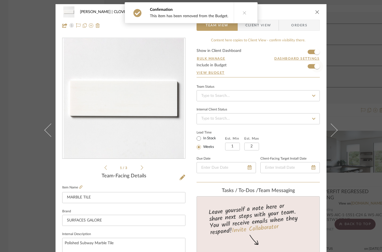
click at [313, 65] on span "button" at bounding box center [317, 66] width 12 height 12
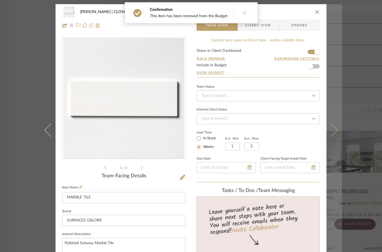
click at [333, 137] on icon at bounding box center [331, 130] width 13 height 13
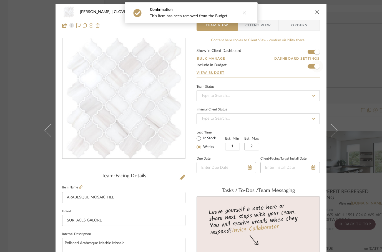
click at [314, 65] on span "button" at bounding box center [317, 66] width 12 height 12
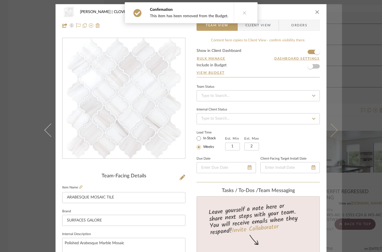
click at [334, 137] on icon at bounding box center [331, 130] width 13 height 13
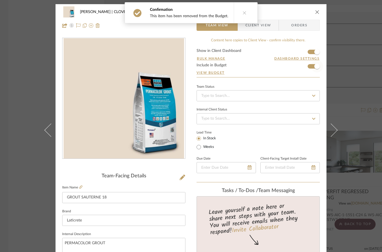
click at [315, 69] on span "button" at bounding box center [317, 66] width 12 height 12
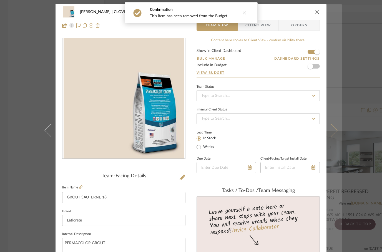
click at [333, 136] on button at bounding box center [335, 130] width 16 height 252
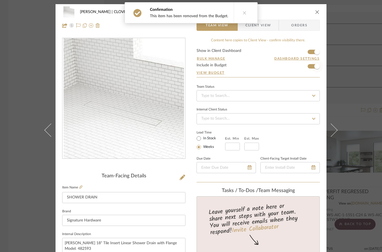
click at [312, 63] on span "button" at bounding box center [317, 66] width 12 height 12
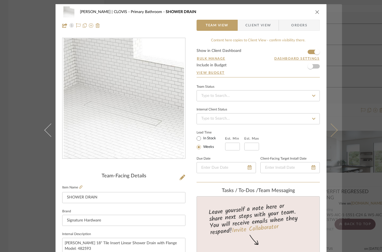
click at [333, 137] on icon at bounding box center [331, 130] width 13 height 13
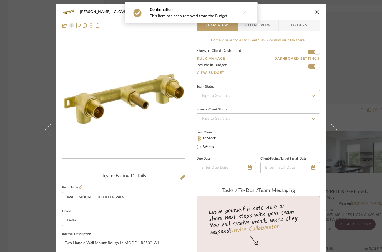
click at [310, 68] on form "Show in Client Dashboard Bulk Manage Dashboard Settings Include in Budget View …" at bounding box center [258, 63] width 123 height 28
click at [318, 67] on span "button" at bounding box center [318, 67] width 6 height 6
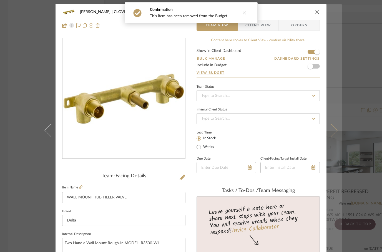
click at [334, 137] on icon at bounding box center [331, 130] width 13 height 13
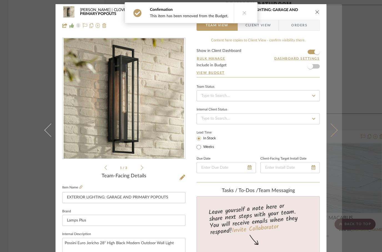
click at [334, 146] on button at bounding box center [335, 130] width 16 height 252
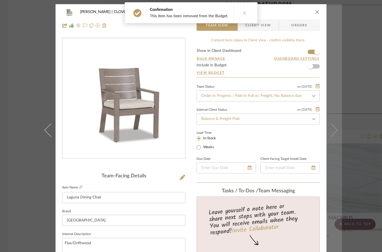
click at [337, 137] on icon at bounding box center [331, 130] width 13 height 13
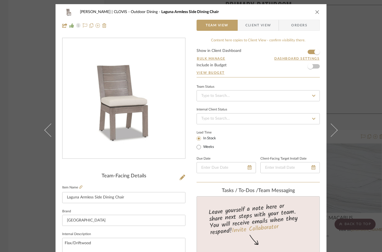
click at [317, 10] on icon "close" at bounding box center [317, 12] width 4 height 4
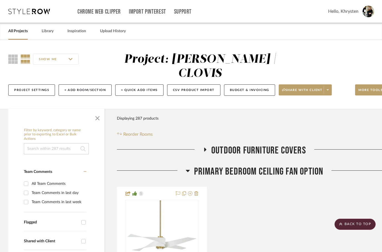
scroll to position [4845, 0]
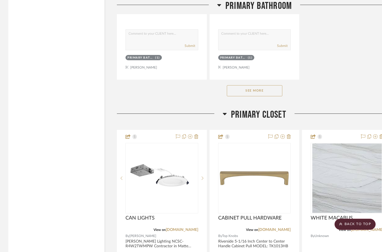
click at [224, 111] on icon at bounding box center [225, 114] width 4 height 7
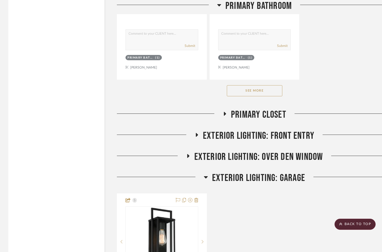
click at [205, 174] on icon at bounding box center [206, 177] width 4 height 7
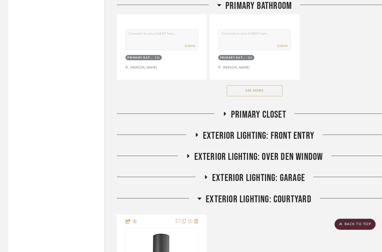
click at [203, 194] on h3 "EXTERIOR LIGHTING: COURTYARD" at bounding box center [255, 200] width 114 height 12
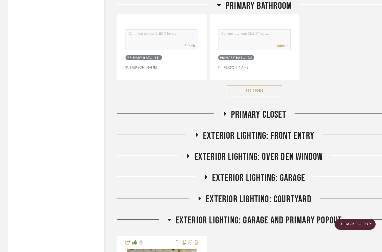
click at [173, 215] on h3 "EXTERIOR LIGHTING: GARAGE AND PRIMARY POPOUT" at bounding box center [254, 221] width 175 height 12
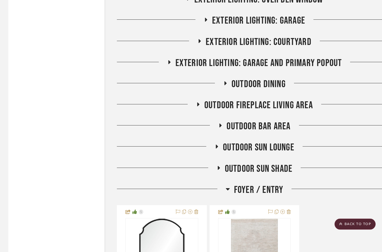
scroll to position [5002, 0]
click at [229, 186] on icon at bounding box center [228, 189] width 4 height 7
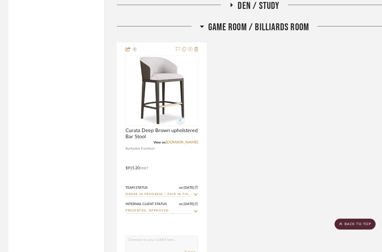
click at [203, 23] on icon at bounding box center [202, 26] width 4 height 7
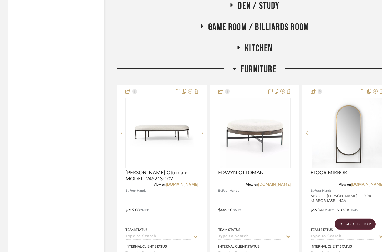
scroll to position [5250, 0]
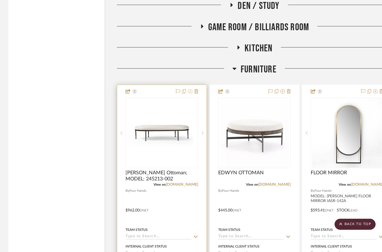
click at [191, 89] on icon at bounding box center [190, 91] width 4 height 4
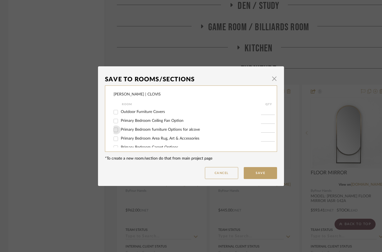
click at [115, 129] on input "Primary Bedroom furniture Options for alcove" at bounding box center [115, 130] width 9 height 9
checkbox input "true"
type input "1"
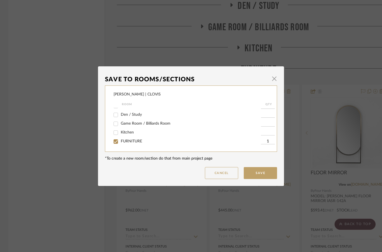
scroll to position [232, 0]
click at [112, 143] on div "DUEKER | CLOVIS Room QTY Outdoor Furniture Covers Primary Bedroom Ceiling Fan O…" at bounding box center [191, 119] width 172 height 66
click at [115, 142] on input "FURNITURE" at bounding box center [115, 141] width 9 height 9
checkbox input "false"
click at [258, 177] on button "Save" at bounding box center [260, 173] width 33 height 12
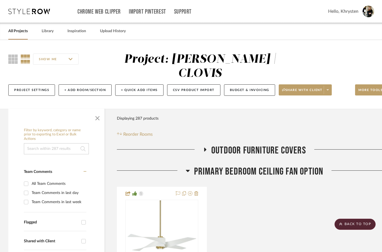
scroll to position [5250, 0]
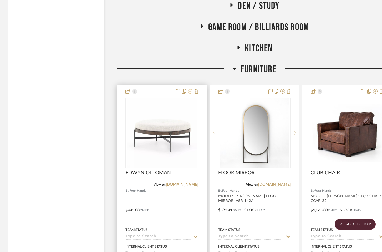
click at [191, 89] on icon at bounding box center [190, 91] width 4 height 4
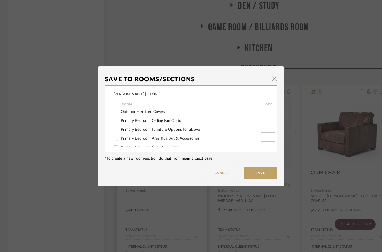
scroll to position [0, 0]
click at [114, 128] on input "Primary Bedroom furniture Options for alcove" at bounding box center [115, 130] width 9 height 9
checkbox input "true"
type input "1"
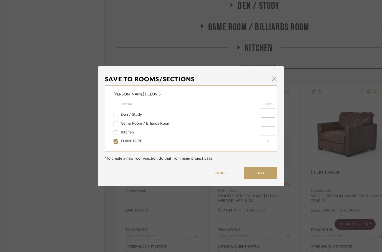
scroll to position [232, 0]
click at [114, 142] on input "FURNITURE" at bounding box center [115, 141] width 9 height 9
checkbox input "false"
click at [260, 172] on button "Save" at bounding box center [260, 173] width 33 height 12
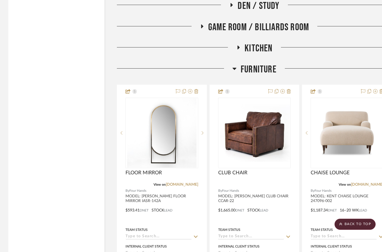
scroll to position [5250, 0]
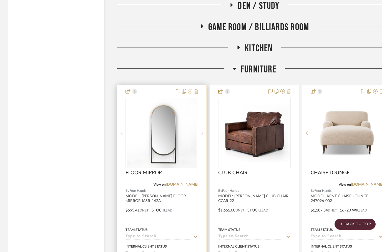
click at [190, 89] on icon at bounding box center [190, 91] width 4 height 4
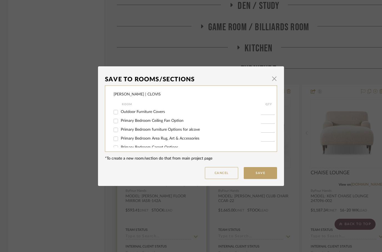
scroll to position [0, 0]
click at [114, 141] on input "Primary Bedroom Area Rug, Art & Accessories" at bounding box center [115, 139] width 9 height 9
checkbox input "true"
type input "1"
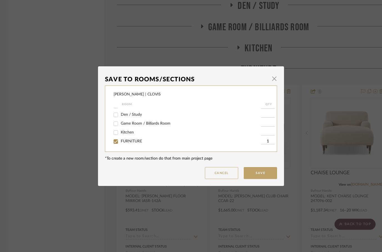
scroll to position [232, 0]
click at [114, 141] on input "FURNITURE" at bounding box center [115, 141] width 9 height 9
checkbox input "false"
click at [260, 173] on button "Save" at bounding box center [260, 173] width 33 height 12
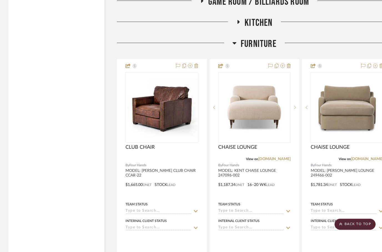
scroll to position [5523, 0]
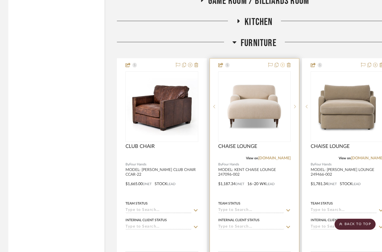
click at [285, 63] on icon at bounding box center [283, 65] width 4 height 4
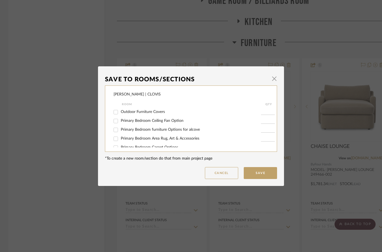
click at [114, 131] on input "Primary Bedroom furniture Options for alcove" at bounding box center [115, 130] width 9 height 9
checkbox input "true"
type input "1"
click at [255, 173] on button "Save" at bounding box center [260, 173] width 33 height 12
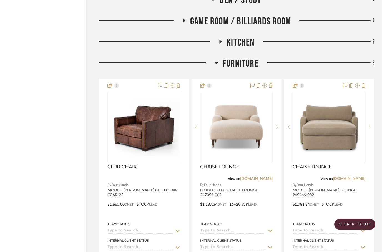
scroll to position [5743, 18]
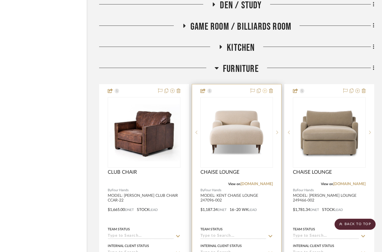
click at [267, 89] on icon at bounding box center [265, 91] width 4 height 4
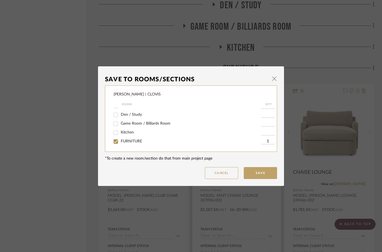
scroll to position [232, 0]
click at [117, 142] on input "FURNITURE" at bounding box center [115, 141] width 9 height 9
checkbox input "false"
click at [257, 175] on button "Save" at bounding box center [260, 173] width 33 height 12
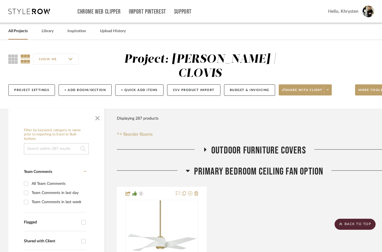
scroll to position [5743, 18]
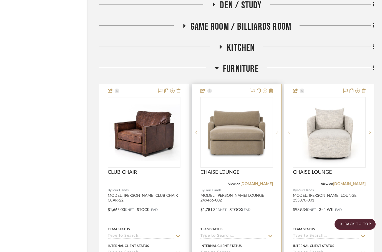
click at [263, 89] on icon at bounding box center [265, 91] width 4 height 4
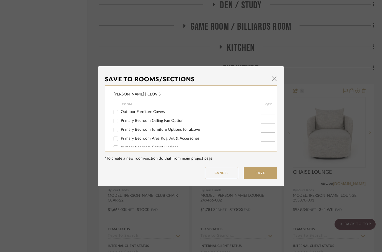
click at [115, 131] on input "Primary Bedroom furniture Options for alcove" at bounding box center [115, 130] width 9 height 9
checkbox input "true"
type input "1"
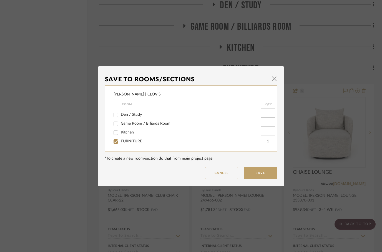
scroll to position [232, 0]
click at [119, 143] on input "FURNITURE" at bounding box center [115, 141] width 9 height 9
checkbox input "false"
click at [264, 177] on button "Save" at bounding box center [260, 173] width 33 height 12
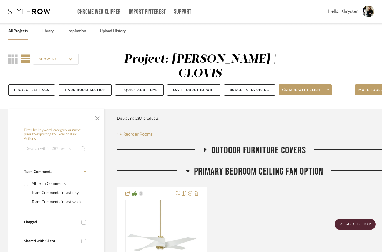
scroll to position [5743, 18]
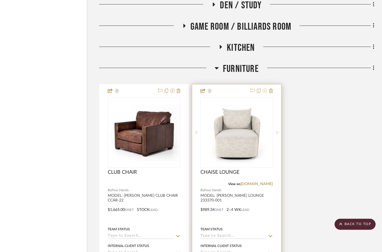
click at [267, 89] on icon at bounding box center [265, 91] width 4 height 4
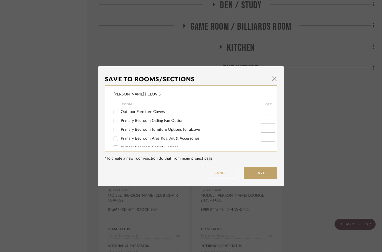
click at [216, 175] on button "Cancel" at bounding box center [221, 173] width 33 height 12
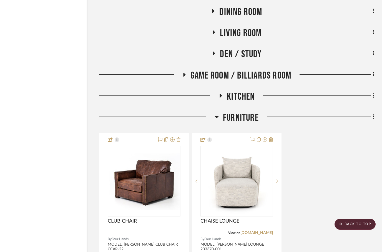
scroll to position [5696, 18]
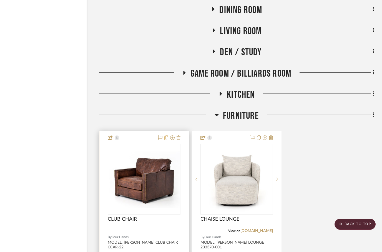
click at [167, 136] on icon at bounding box center [167, 138] width 4 height 4
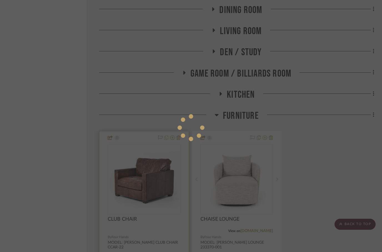
scroll to position [0, 0]
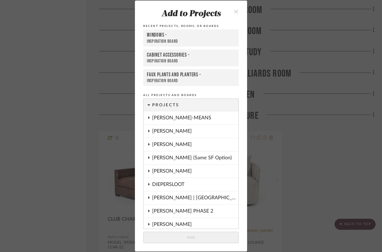
click at [236, 16] on button "close" at bounding box center [236, 11] width 16 height 11
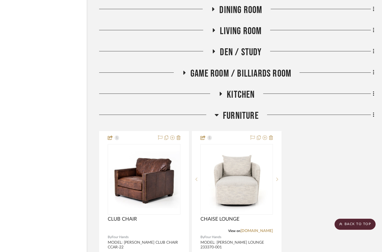
scroll to position [5696, 18]
click at [172, 136] on icon at bounding box center [172, 138] width 4 height 4
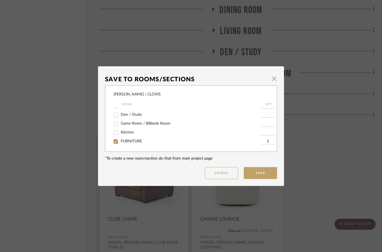
scroll to position [232, 0]
click at [118, 141] on input "FURNITURE" at bounding box center [115, 141] width 9 height 9
checkbox input "false"
click at [254, 176] on button "Save" at bounding box center [260, 173] width 33 height 12
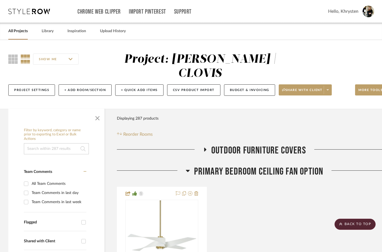
scroll to position [5696, 18]
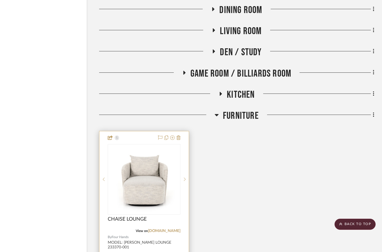
click at [144, 131] on div at bounding box center [143, 252] width 89 height 243
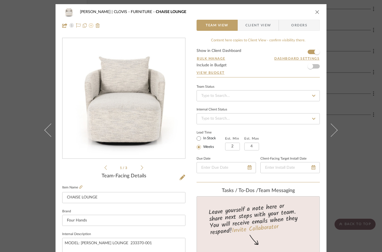
click at [93, 28] on icon at bounding box center [91, 25] width 4 height 4
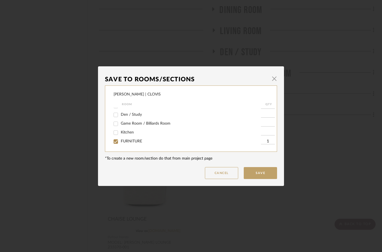
scroll to position [232, 0]
click at [115, 144] on input "FURNITURE" at bounding box center [115, 141] width 9 height 9
checkbox input "false"
click at [259, 174] on button "Save" at bounding box center [260, 173] width 33 height 12
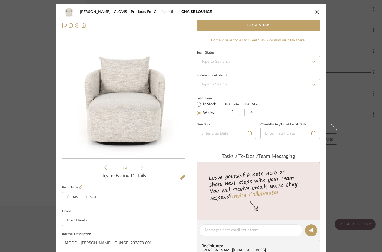
click at [315, 7] on div "DUEKER | CLOVIS Products For Consideration CHAISE LOUNGE" at bounding box center [191, 11] width 258 height 11
click at [315, 10] on button "close" at bounding box center [317, 11] width 5 height 5
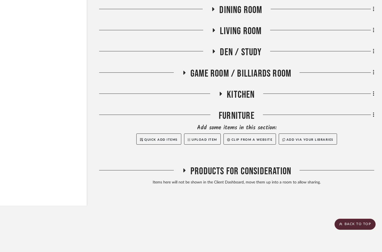
scroll to position [5634, 18]
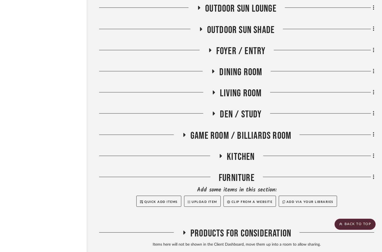
click at [222, 154] on icon at bounding box center [221, 156] width 7 height 4
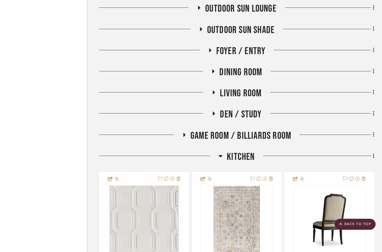
click at [219, 153] on icon at bounding box center [221, 156] width 4 height 7
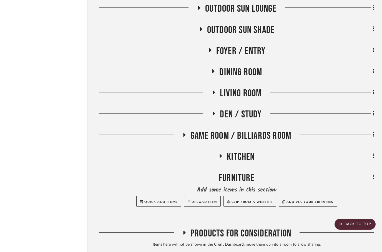
click at [185, 133] on icon at bounding box center [184, 135] width 7 height 4
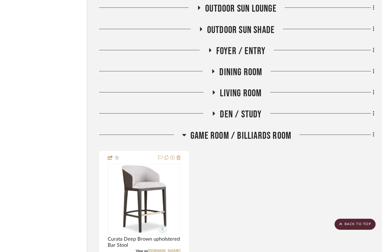
click at [187, 130] on h3 "Game Room / Billiards Room" at bounding box center [236, 136] width 109 height 12
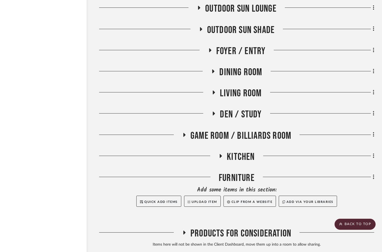
click at [216, 112] on icon at bounding box center [214, 114] width 7 height 4
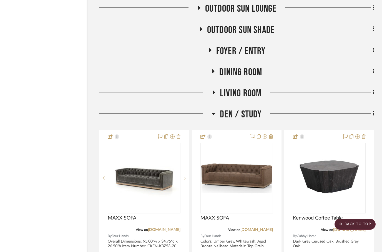
click at [216, 110] on icon at bounding box center [214, 113] width 4 height 7
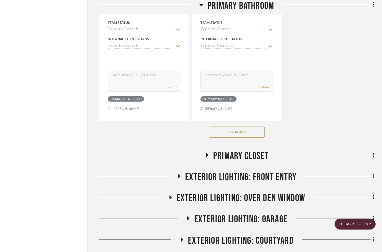
scroll to position [5296, 18]
click at [233, 126] on button "See More" at bounding box center [237, 131] width 56 height 11
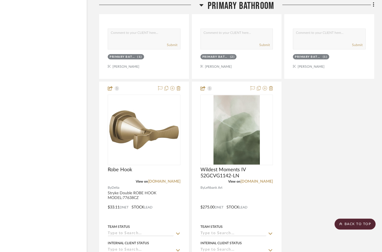
scroll to position [7797, 18]
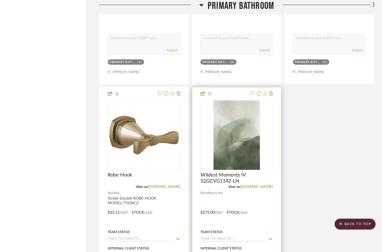
click at [266, 92] on icon at bounding box center [265, 94] width 4 height 4
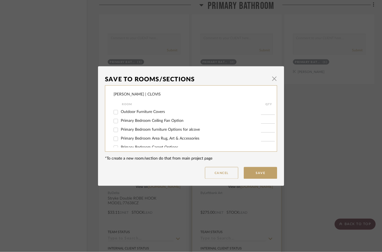
scroll to position [0, 0]
click at [116, 141] on input "Primary Bedroom Area Rug, Art & Accessories" at bounding box center [115, 139] width 9 height 9
checkbox input "true"
type input "1"
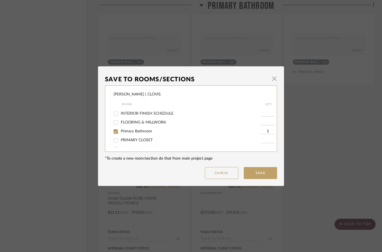
scroll to position [83, 0]
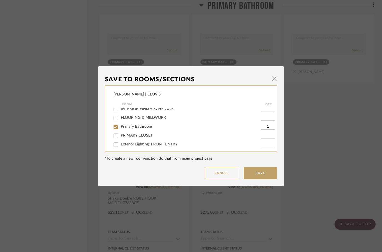
click at [114, 129] on input "Primary Bathroom" at bounding box center [115, 127] width 9 height 9
checkbox input "false"
click at [258, 169] on button "Save" at bounding box center [260, 173] width 33 height 12
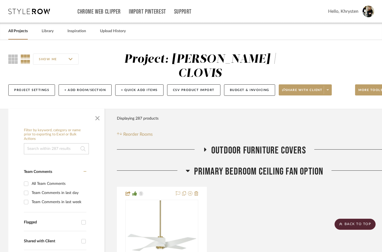
scroll to position [7798, 18]
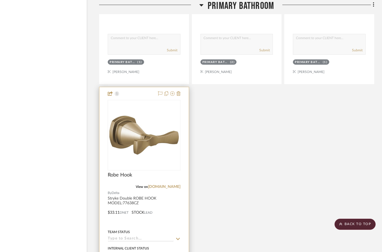
click at [137, 87] on div at bounding box center [143, 208] width 89 height 243
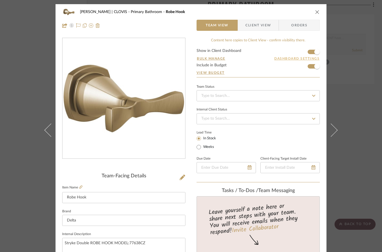
click at [306, 60] on button "Dashboard Settings" at bounding box center [297, 58] width 46 height 5
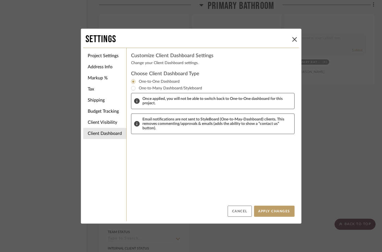
click at [238, 214] on button "Cancel" at bounding box center [240, 211] width 24 height 11
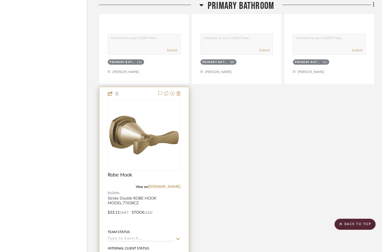
click at [137, 87] on div at bounding box center [143, 208] width 89 height 243
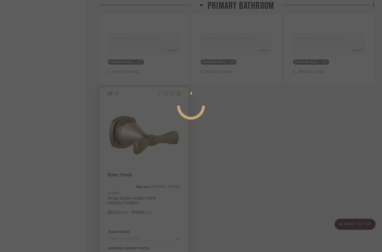
scroll to position [0, 0]
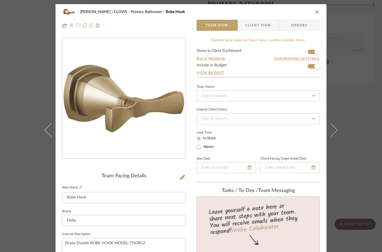
click at [315, 66] on span "button" at bounding box center [318, 67] width 6 height 6
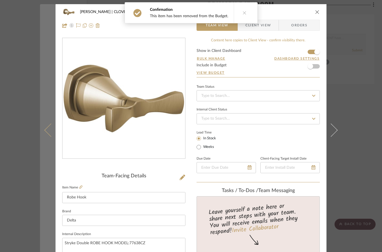
click at [53, 137] on icon at bounding box center [50, 130] width 13 height 13
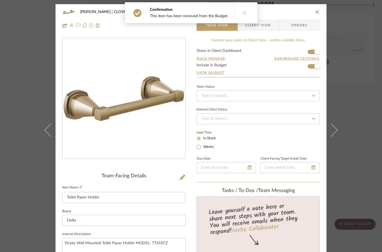
click at [312, 65] on span "button" at bounding box center [317, 66] width 12 height 12
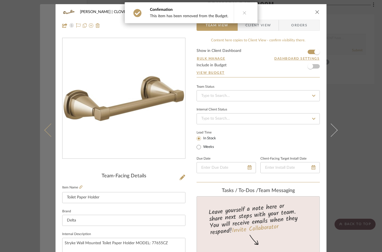
click at [47, 137] on icon at bounding box center [50, 130] width 13 height 13
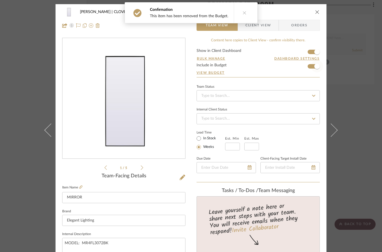
click at [315, 68] on span "button" at bounding box center [317, 66] width 12 height 12
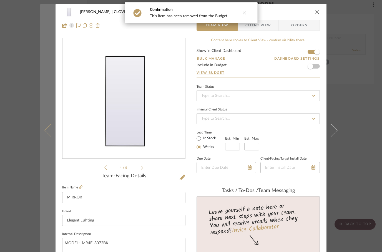
click at [49, 137] on icon at bounding box center [50, 130] width 13 height 13
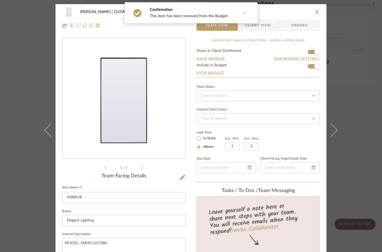
click at [314, 66] on span "button" at bounding box center [317, 66] width 12 height 12
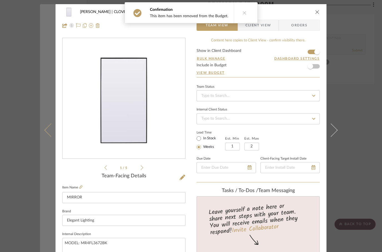
click at [44, 146] on button at bounding box center [48, 130] width 16 height 252
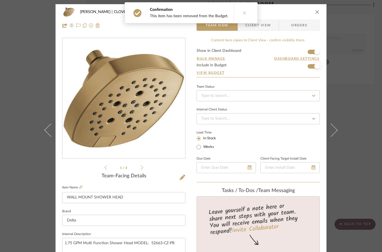
click at [312, 65] on span "button" at bounding box center [317, 66] width 12 height 12
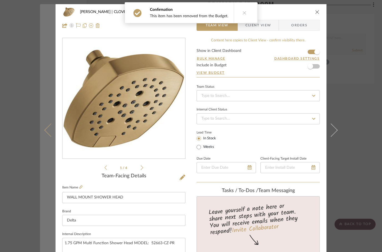
click at [48, 137] on icon at bounding box center [50, 130] width 13 height 13
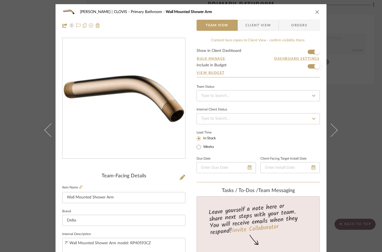
click at [315, 68] on span "button" at bounding box center [318, 67] width 6 height 6
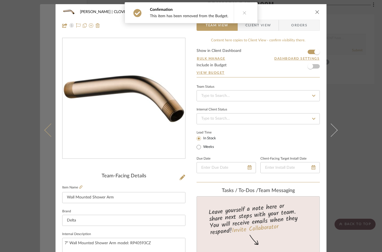
click at [49, 137] on icon at bounding box center [50, 130] width 13 height 13
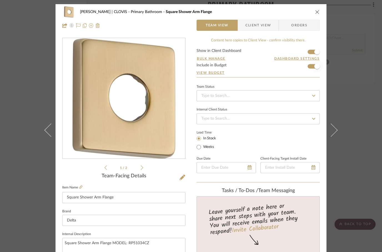
click at [313, 66] on span "button" at bounding box center [317, 66] width 12 height 12
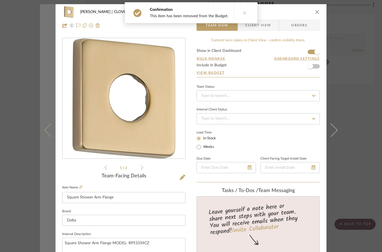
click at [49, 137] on icon at bounding box center [50, 130] width 13 height 13
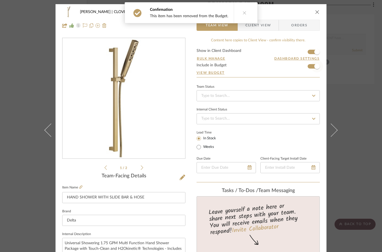
click at [314, 66] on span "button" at bounding box center [317, 66] width 12 height 12
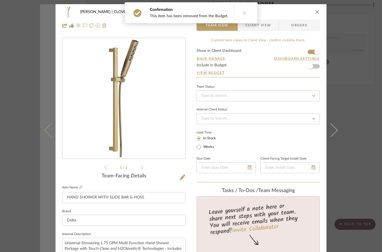
click at [44, 142] on button at bounding box center [48, 130] width 16 height 252
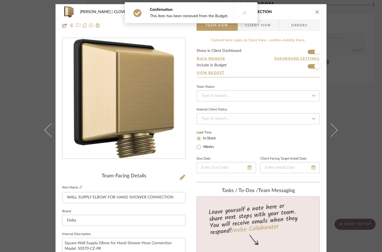
click at [313, 68] on span "button" at bounding box center [317, 66] width 12 height 12
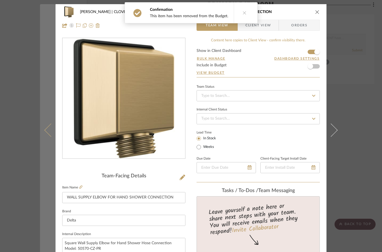
click at [50, 137] on icon at bounding box center [50, 130] width 13 height 13
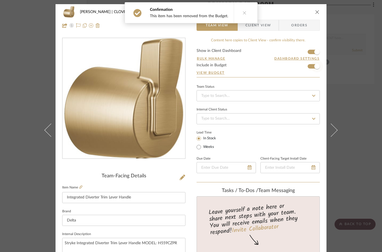
click at [316, 64] on span "button" at bounding box center [318, 67] width 6 height 6
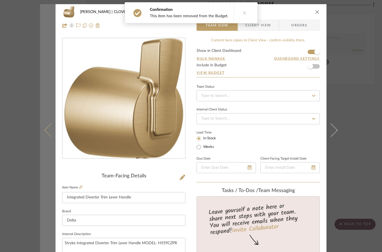
click at [50, 137] on icon at bounding box center [50, 130] width 13 height 13
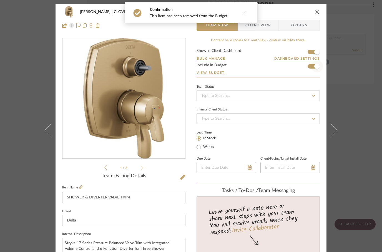
click at [313, 66] on span "button" at bounding box center [317, 66] width 12 height 12
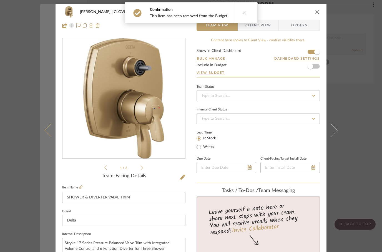
click at [43, 142] on button at bounding box center [48, 130] width 16 height 252
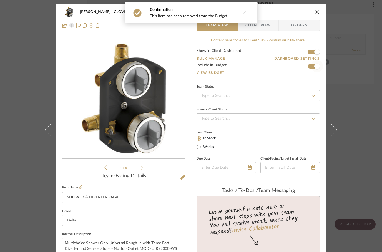
click at [313, 66] on span "button" at bounding box center [317, 66] width 12 height 12
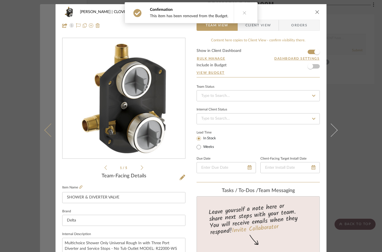
click at [54, 137] on icon at bounding box center [50, 130] width 13 height 13
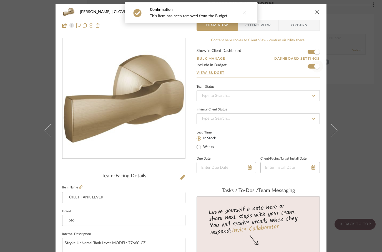
click at [311, 67] on span "button" at bounding box center [317, 66] width 12 height 12
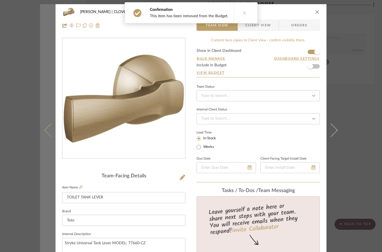
click at [49, 137] on icon at bounding box center [50, 130] width 13 height 13
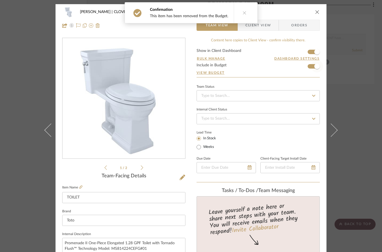
click at [311, 66] on span "button" at bounding box center [317, 66] width 12 height 12
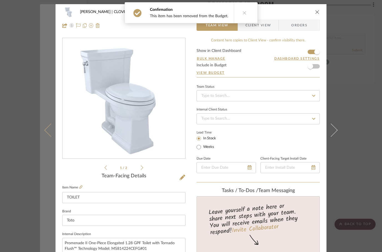
click at [48, 137] on icon at bounding box center [50, 130] width 13 height 13
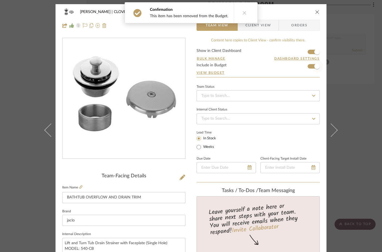
click at [314, 66] on span "button" at bounding box center [317, 66] width 12 height 12
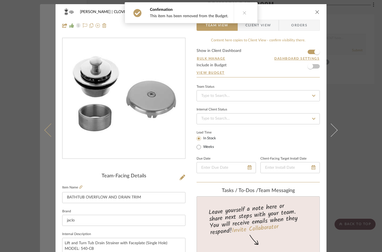
click at [43, 142] on button at bounding box center [48, 130] width 16 height 252
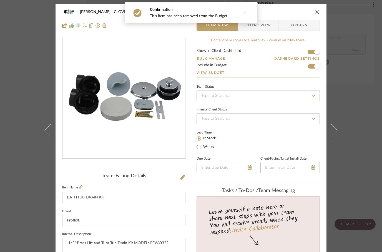
click at [313, 66] on span "button" at bounding box center [317, 66] width 12 height 12
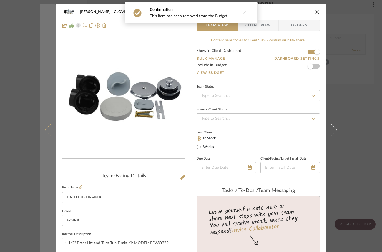
click at [53, 137] on icon at bounding box center [50, 130] width 13 height 13
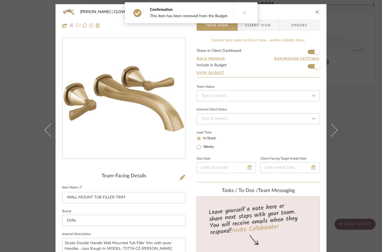
click at [317, 66] on span "button" at bounding box center [318, 67] width 6 height 6
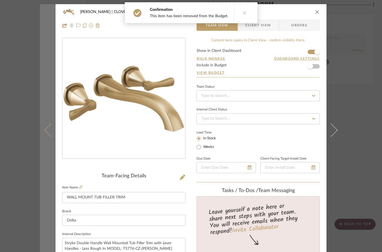
click at [48, 137] on icon at bounding box center [50, 130] width 13 height 13
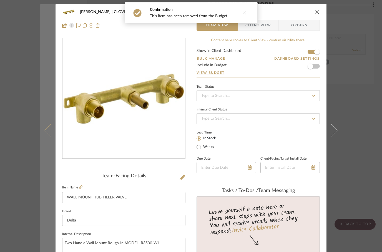
click at [46, 138] on button at bounding box center [48, 130] width 16 height 252
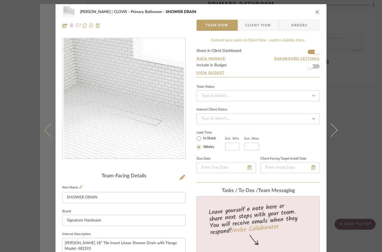
click at [47, 145] on button at bounding box center [48, 130] width 16 height 252
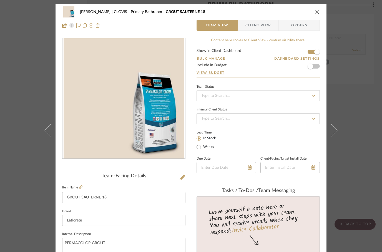
click at [319, 13] on icon "close" at bounding box center [317, 12] width 4 height 4
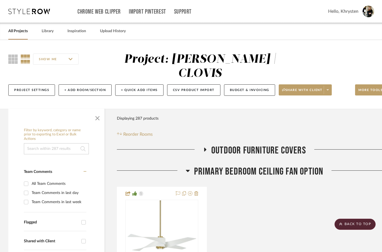
scroll to position [7798, 18]
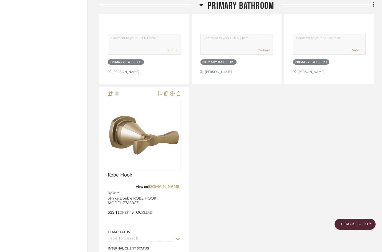
click at [201, 3] on icon at bounding box center [202, 5] width 4 height 7
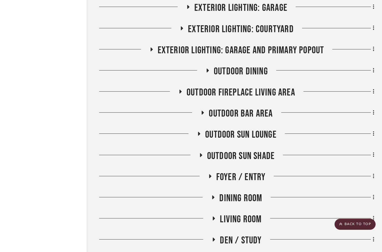
scroll to position [4742, 18]
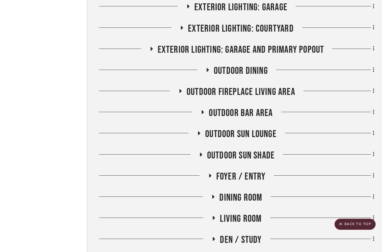
click at [206, 150] on h3 "Outdoor Sun Shade" at bounding box center [237, 156] width 76 height 12
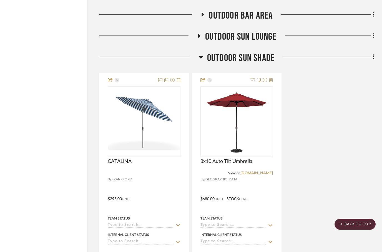
scroll to position [4840, 18]
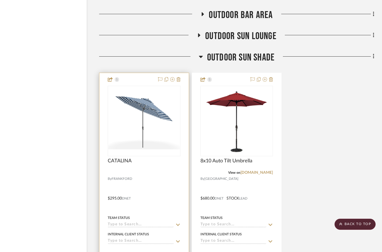
click at [155, 158] on div "CATALINA" at bounding box center [144, 164] width 73 height 12
click at [0, 0] on img at bounding box center [0, 0] width 0 height 0
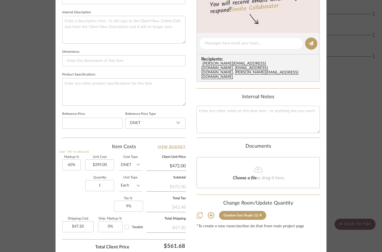
scroll to position [222, 0]
